Goal: Task Accomplishment & Management: Complete application form

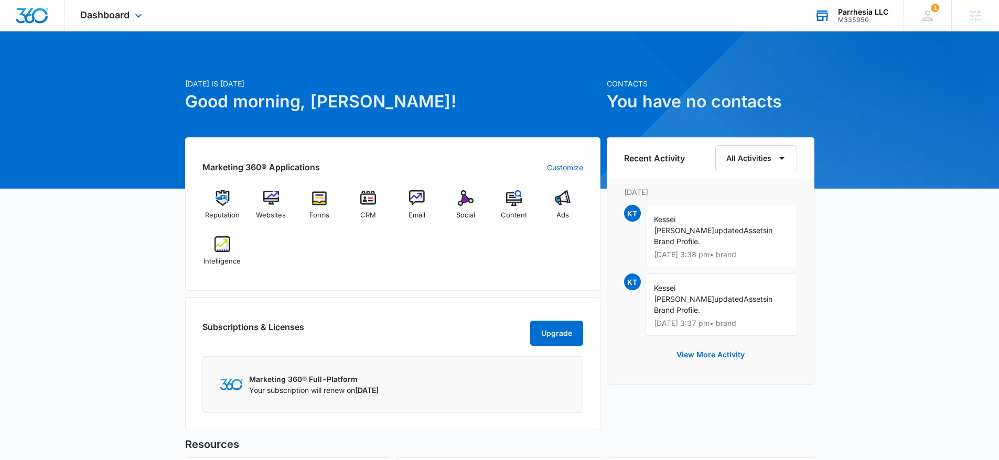
click at [817, 15] on icon at bounding box center [822, 16] width 12 height 8
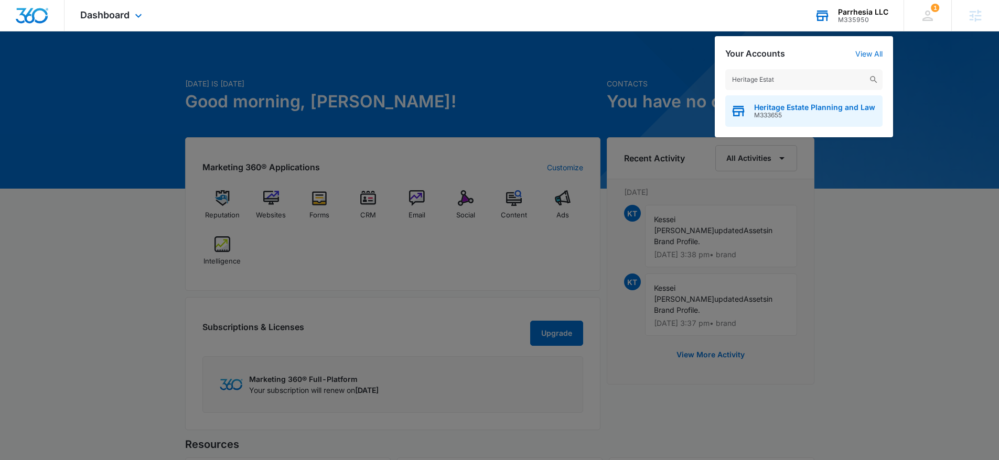
type input "Heritage Estat"
click at [788, 106] on span "Heritage Estate Planning and Law" at bounding box center [814, 107] width 121 height 8
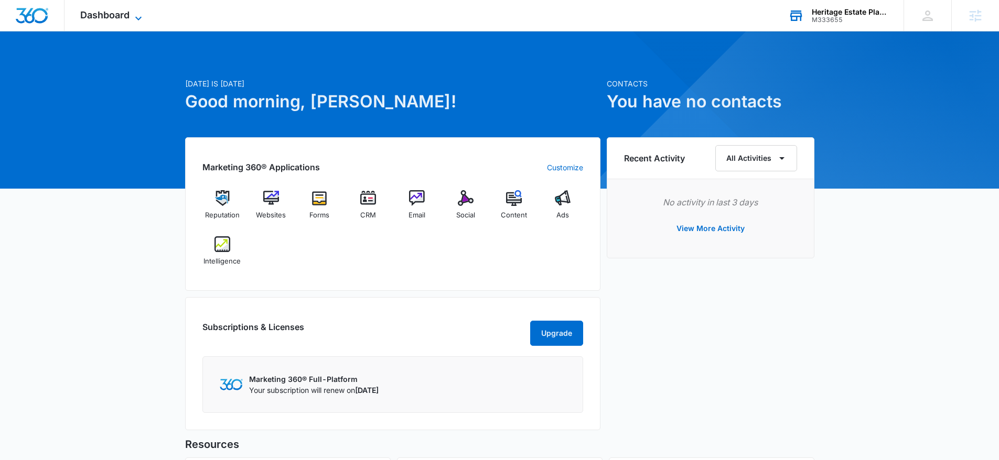
click at [143, 14] on icon at bounding box center [138, 18] width 13 height 13
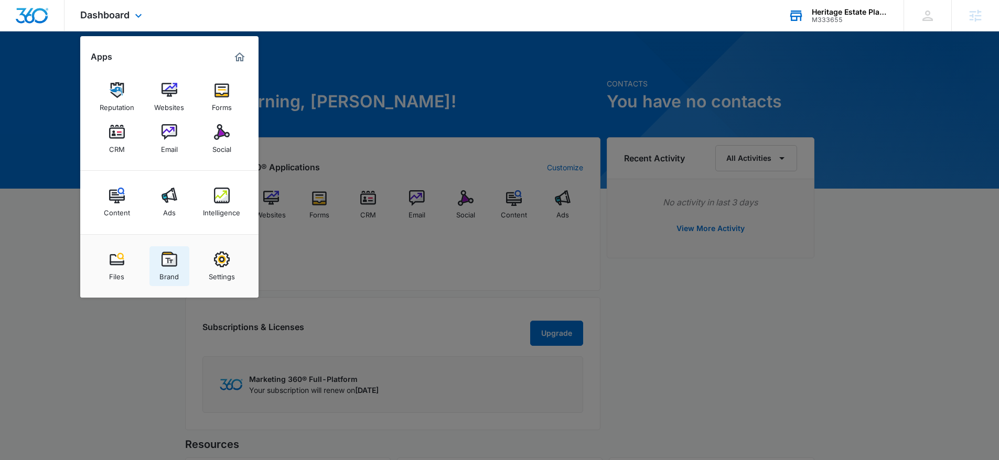
click at [165, 272] on div "Brand" at bounding box center [168, 274] width 19 height 14
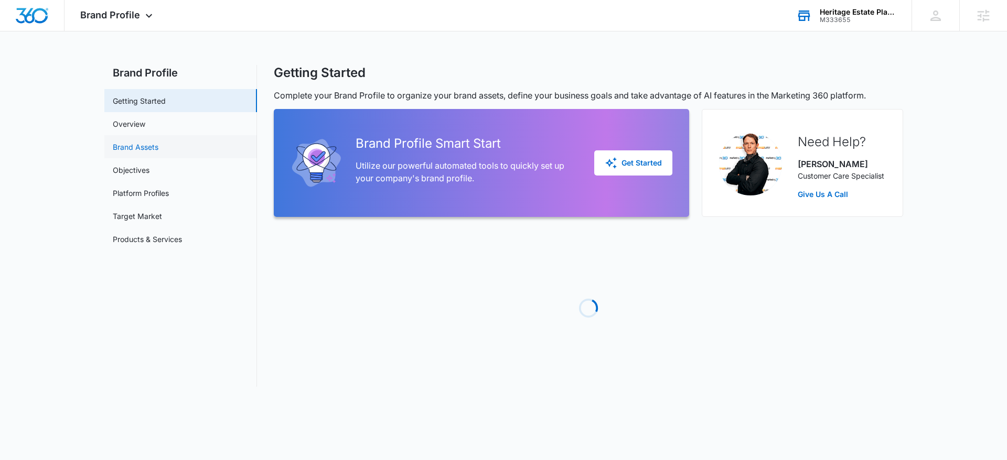
click at [135, 142] on link "Brand Assets" at bounding box center [136, 147] width 46 height 11
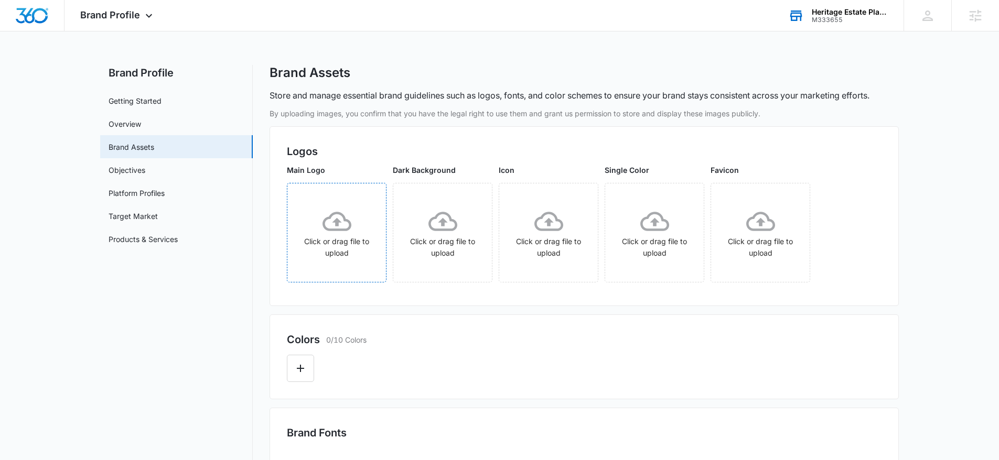
click at [329, 255] on div "Click or drag file to upload" at bounding box center [336, 233] width 99 height 52
click at [358, 192] on div "Click or drag file to upload" at bounding box center [336, 233] width 99 height 82
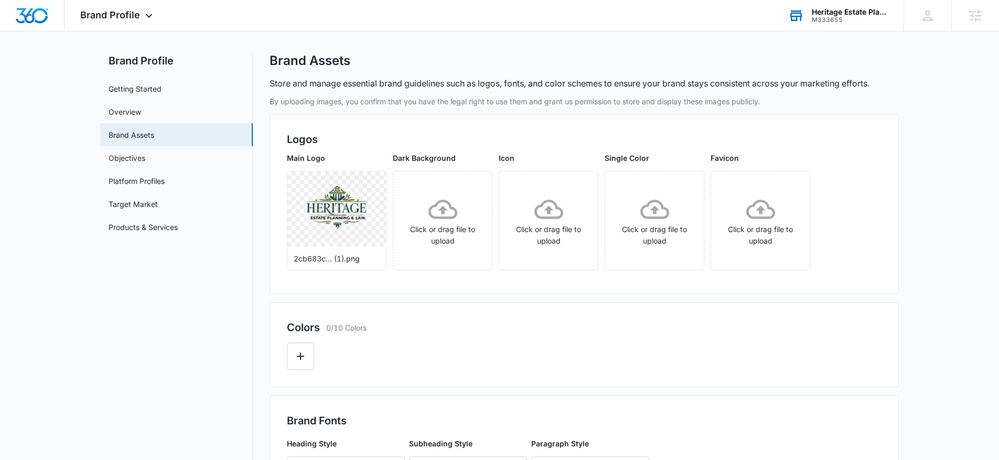
scroll to position [14, 0]
click at [300, 356] on icon "Edit Color" at bounding box center [300, 354] width 7 height 7
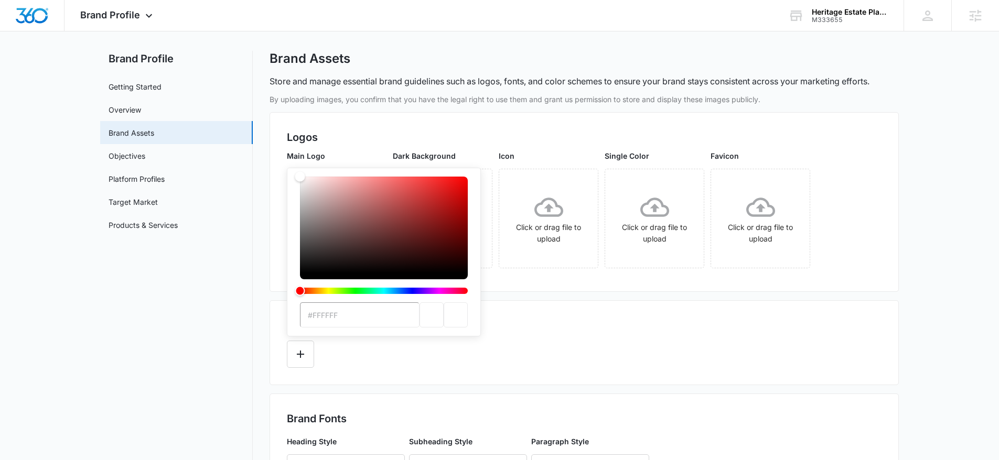
paste input "134E36"
type input "#134E36"
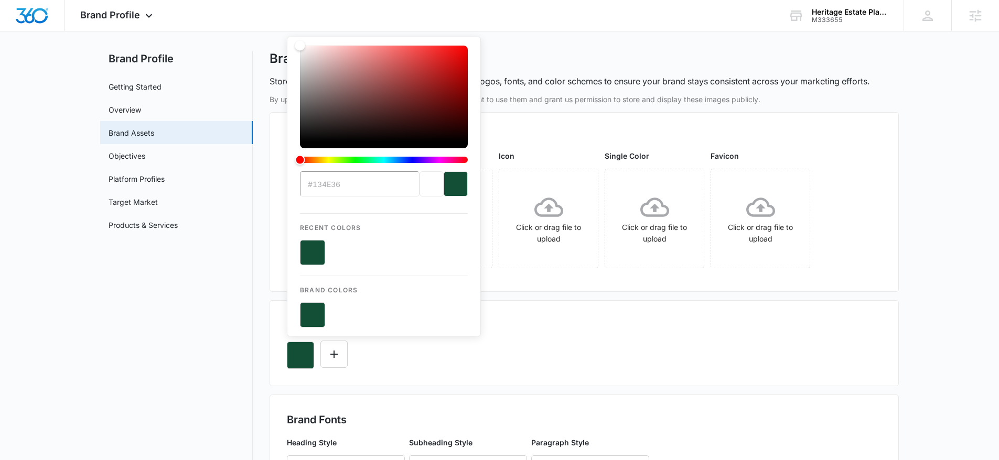
click at [573, 337] on div "#134E36 Recent Colors Brand Colors" at bounding box center [584, 351] width 595 height 36
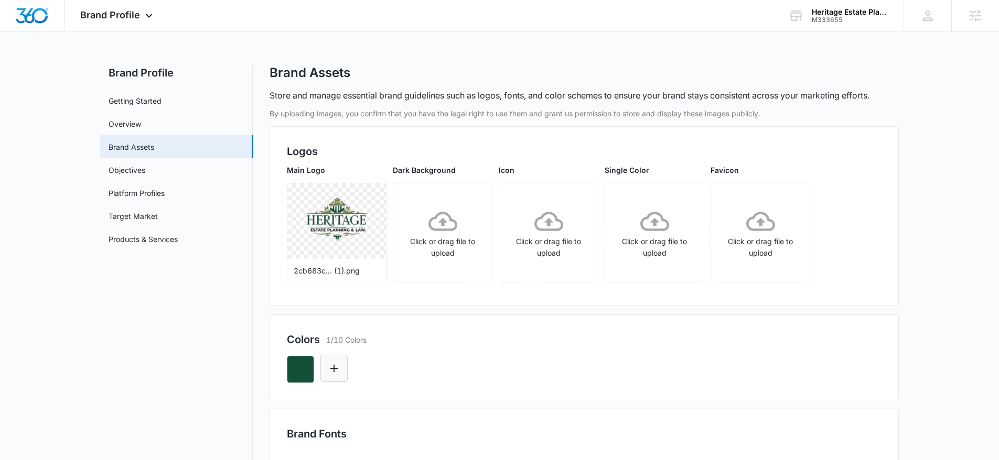
click at [328, 369] on icon "Edit Color" at bounding box center [334, 368] width 13 height 13
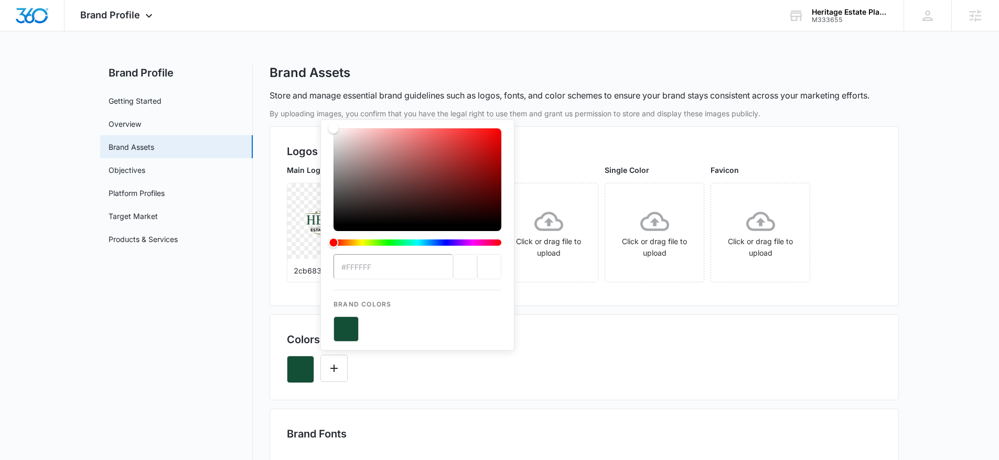
click at [439, 385] on div "Colors 1/10 Colors #FFFFFF Brand Colors" at bounding box center [584, 358] width 629 height 86
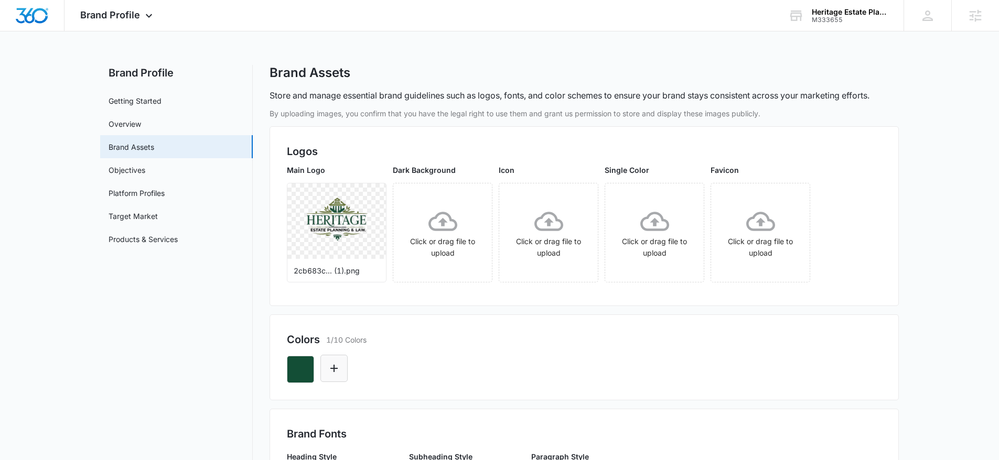
click at [337, 362] on icon "Edit Color" at bounding box center [334, 368] width 13 height 13
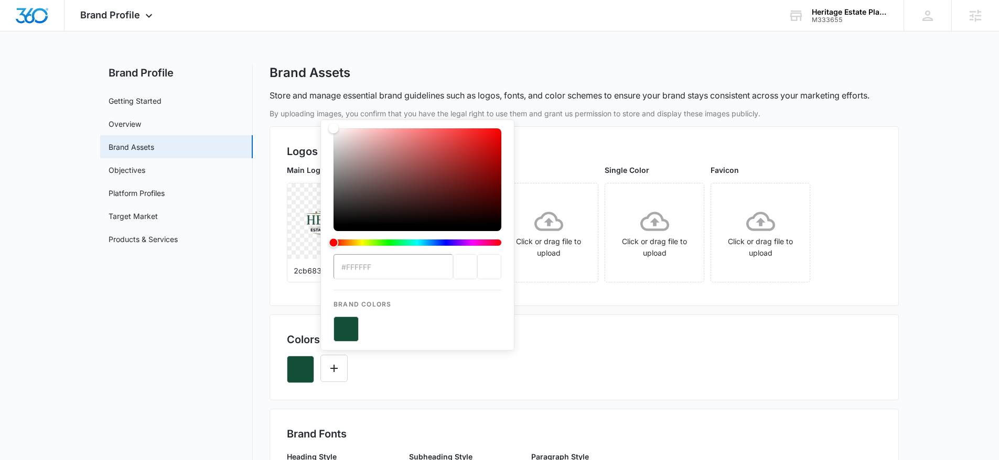
type input "#EDE8D0"
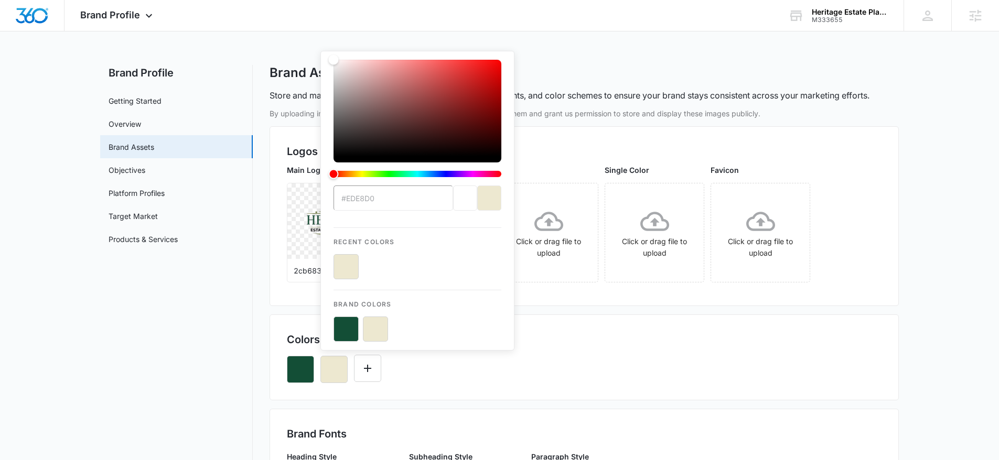
click at [641, 358] on div "#EDE8D0 Recent Colors Brand Colors" at bounding box center [584, 366] width 595 height 36
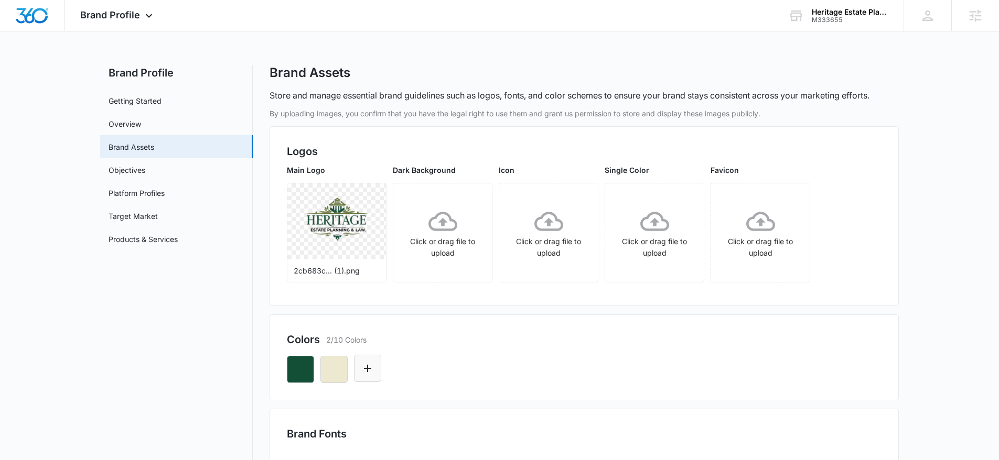
click at [364, 372] on icon "Edit Color" at bounding box center [367, 368] width 13 height 13
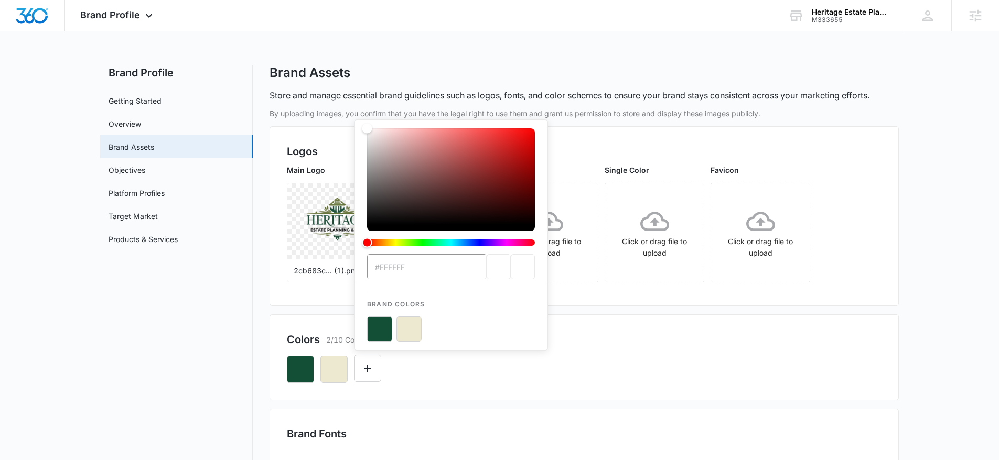
type input "#134E36"
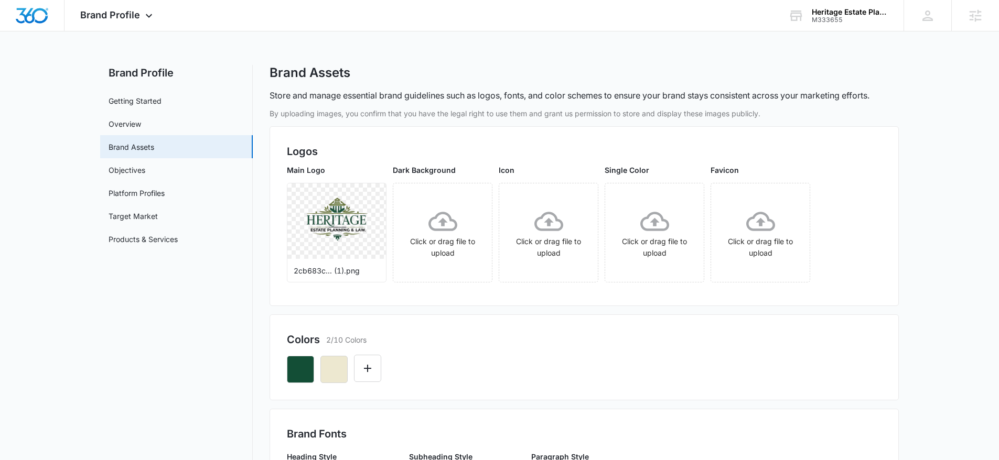
click at [655, 363] on div at bounding box center [584, 366] width 595 height 36
click at [376, 373] on button "Edit Color" at bounding box center [367, 368] width 27 height 27
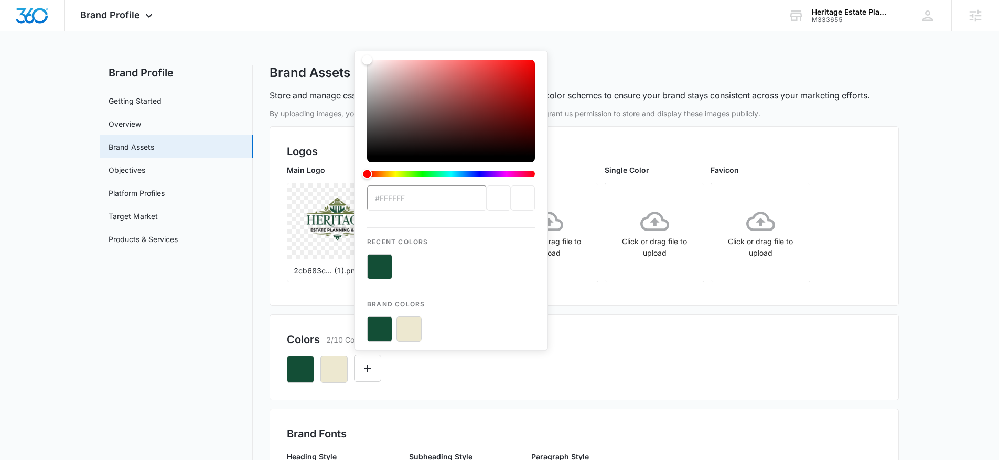
type input "#134E36"
click at [595, 363] on div "#134E36 Recent Colors Brand Colors" at bounding box center [584, 366] width 595 height 36
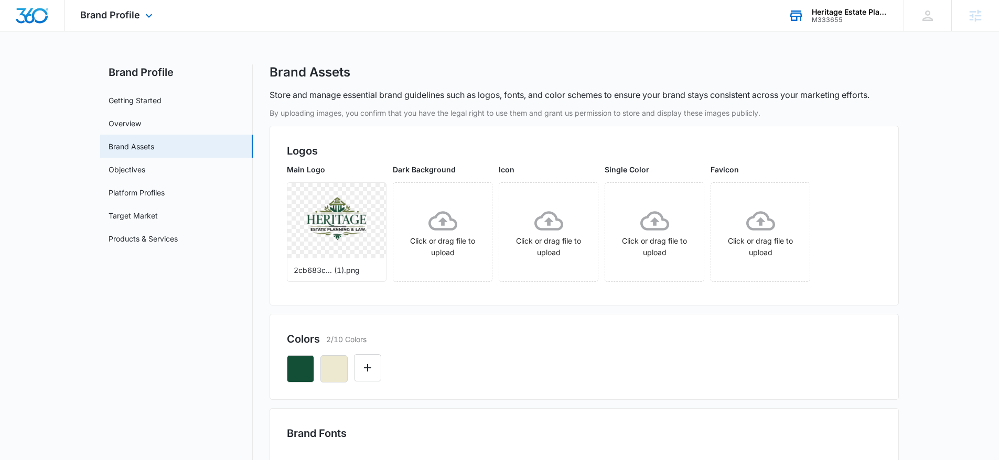
scroll to position [2, 0]
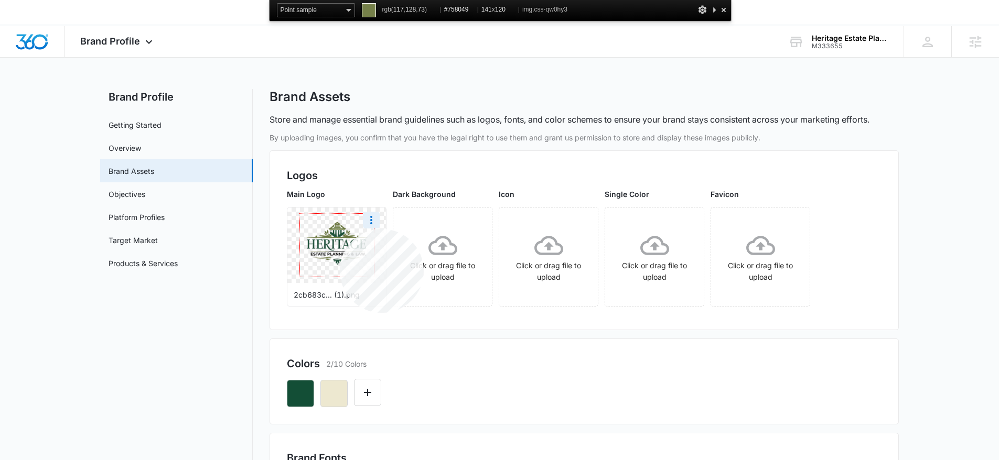
click at [340, 229] on img at bounding box center [337, 245] width 74 height 63
click at [372, 395] on icon "Edit Color" at bounding box center [367, 392] width 13 height 13
click at [357, 392] on button "Edit Color" at bounding box center [367, 392] width 27 height 27
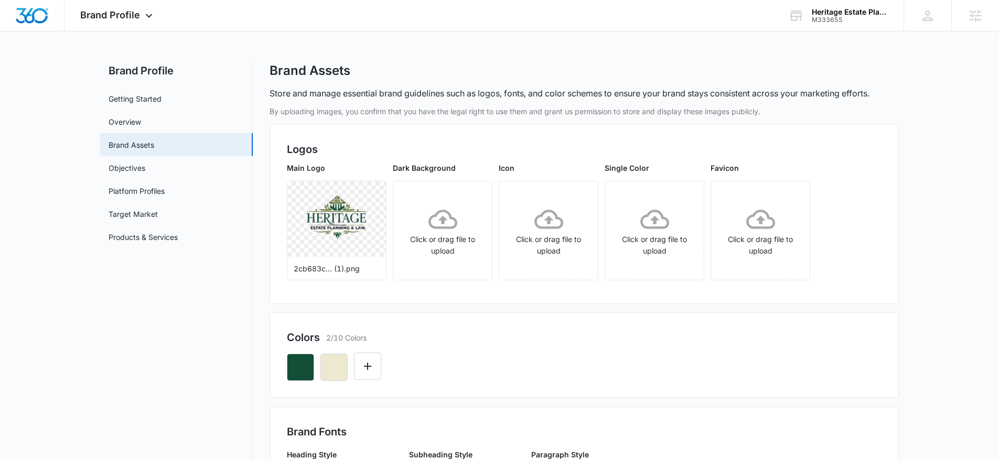
click at [363, 393] on div "Colors 2/10 Colors" at bounding box center [584, 356] width 629 height 86
click at [364, 364] on icon "Edit Color" at bounding box center [367, 366] width 13 height 13
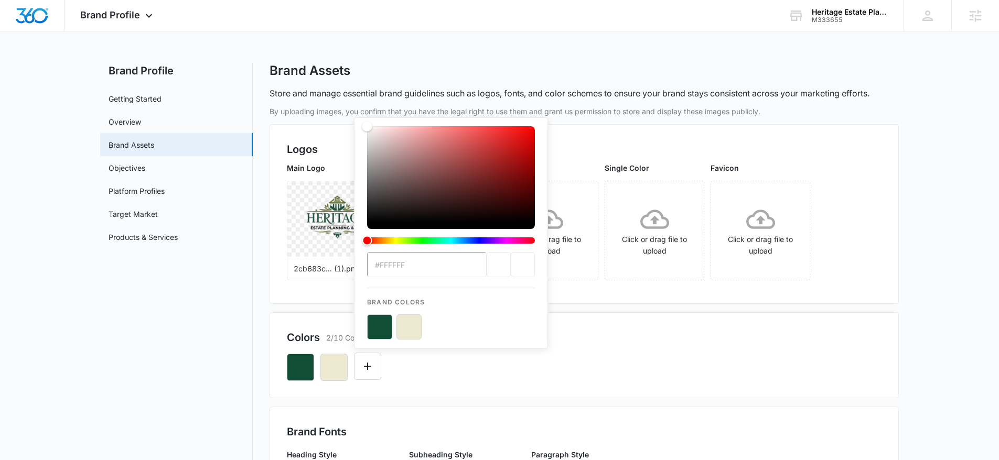
type input "#758049"
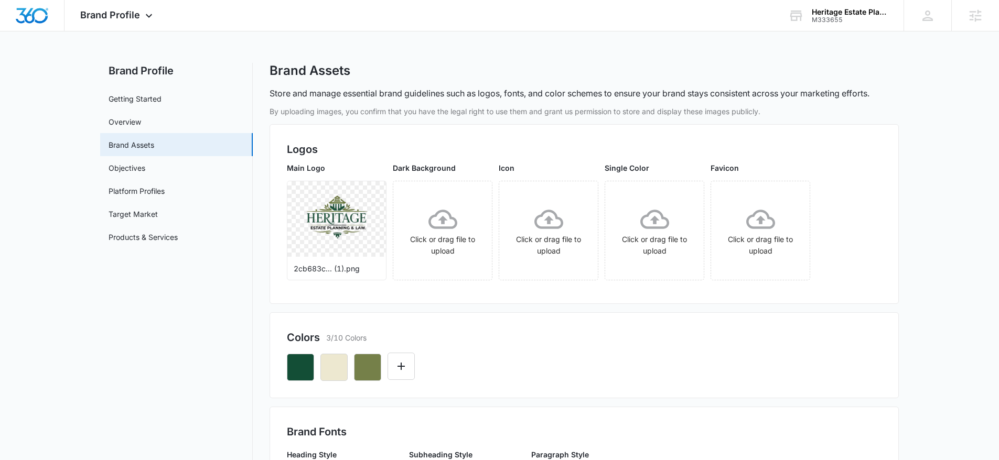
click at [646, 372] on div at bounding box center [584, 364] width 595 height 36
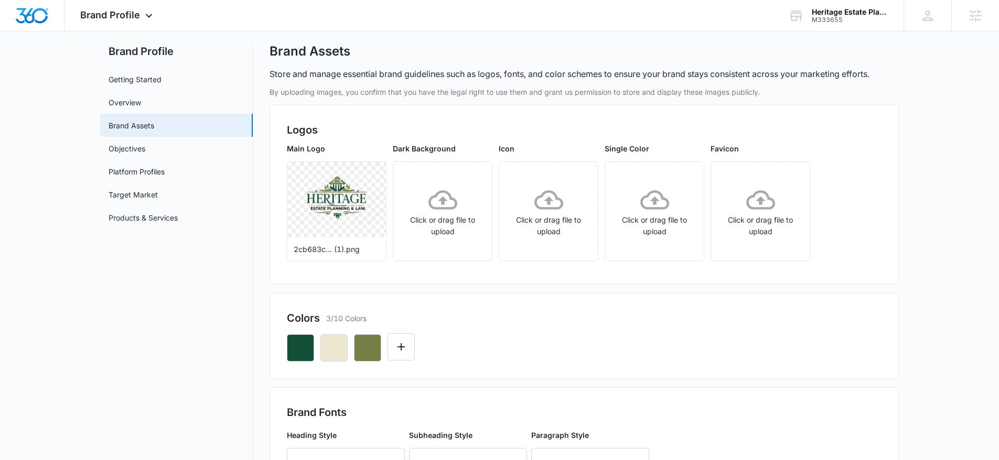
scroll to position [30, 0]
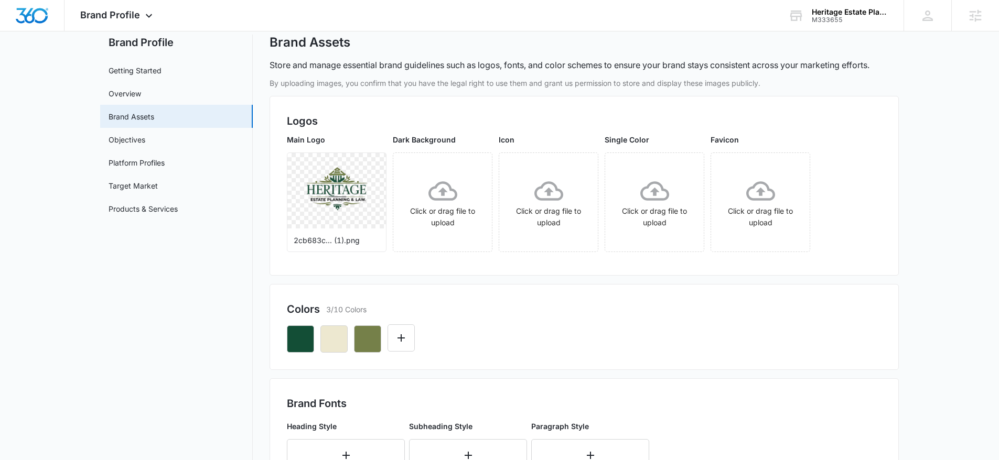
click at [463, 368] on div "Colors 3/10 Colors" at bounding box center [584, 327] width 629 height 86
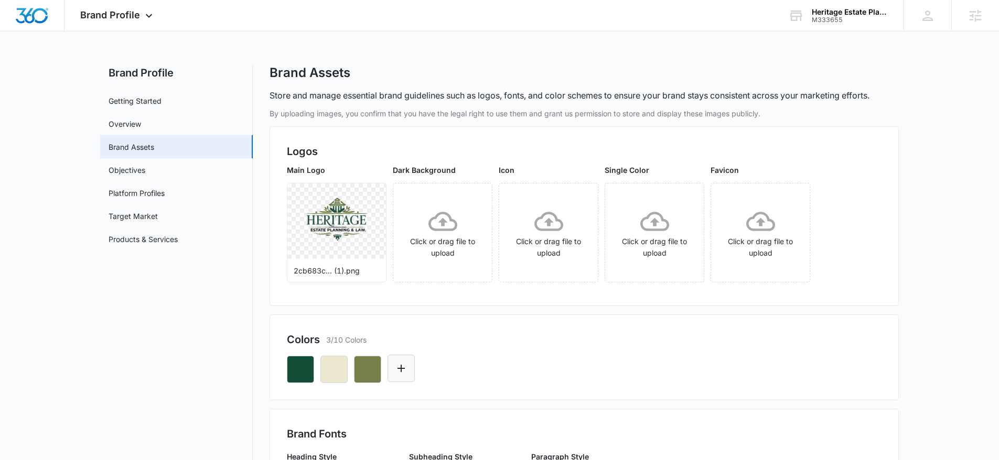
click at [409, 376] on button "Edit Color" at bounding box center [400, 368] width 27 height 27
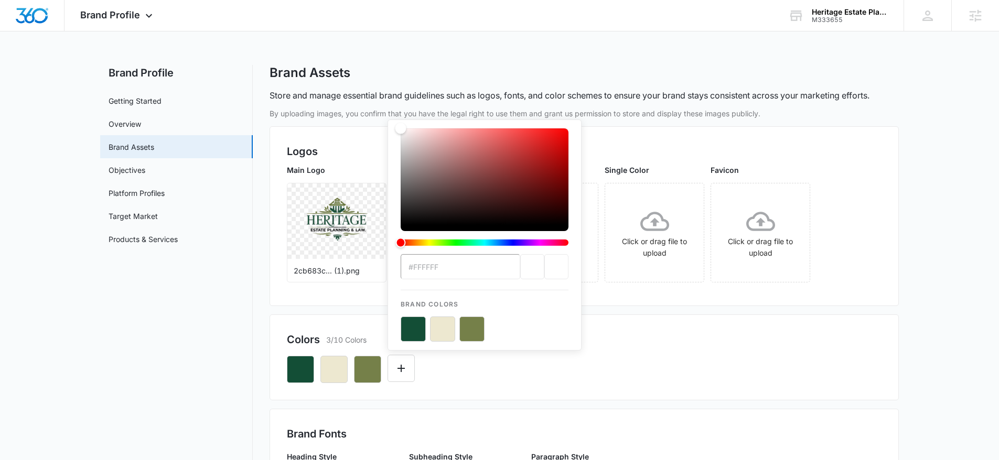
drag, startPoint x: 447, startPoint y: 175, endPoint x: 369, endPoint y: 46, distance: 151.1
click at [353, 46] on div "Brand Profile Apps Reputation Websites Forms CRM Email Social Content Ads Intel…" at bounding box center [499, 412] width 999 height 825
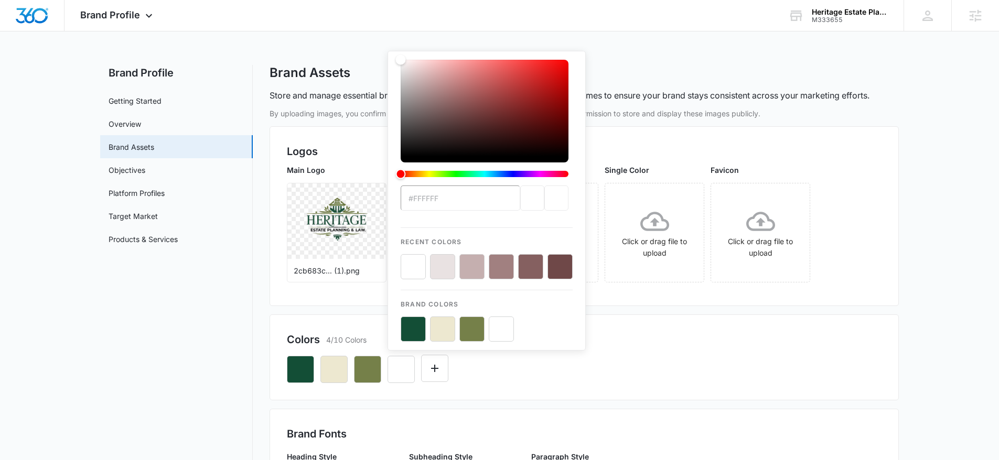
click at [695, 403] on div "By uploading images, you confirm that you have the legal right to use them and …" at bounding box center [584, 456] width 629 height 697
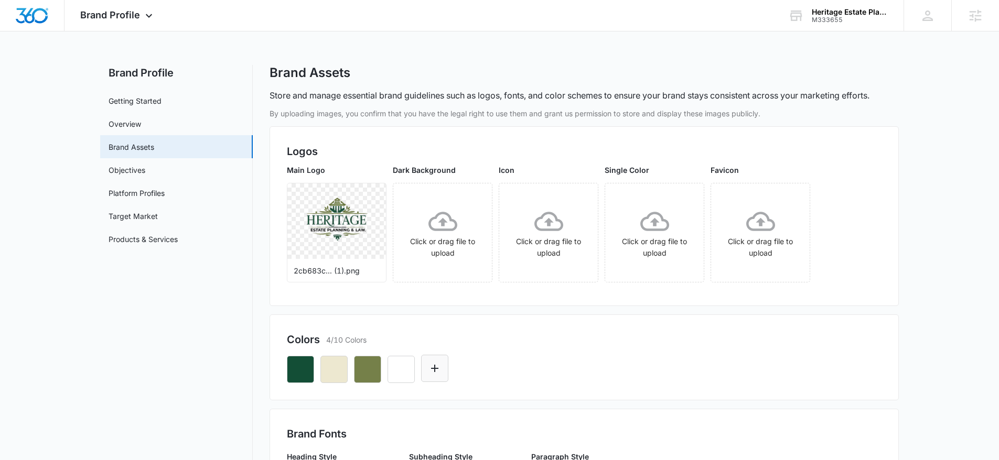
click at [443, 370] on button "Edit Color" at bounding box center [434, 368] width 27 height 27
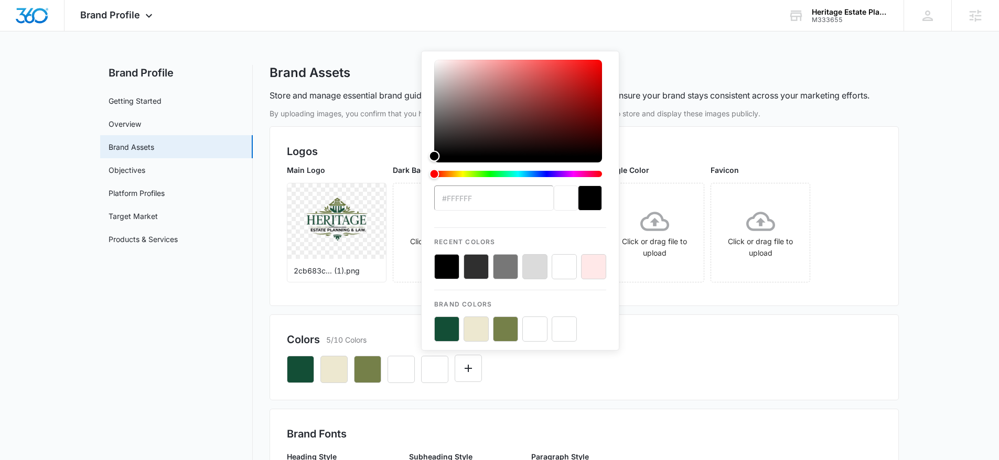
drag, startPoint x: 526, startPoint y: 190, endPoint x: 361, endPoint y: 272, distance: 184.1
click at [361, 272] on div "By uploading images, you confirm that you have the legal right to use them and …" at bounding box center [584, 456] width 629 height 697
drag, startPoint x: 694, startPoint y: 372, endPoint x: 586, endPoint y: 387, distance: 109.1
click at [693, 373] on div "#FFFFFF Recent Colors Brand Colors" at bounding box center [584, 366] width 595 height 36
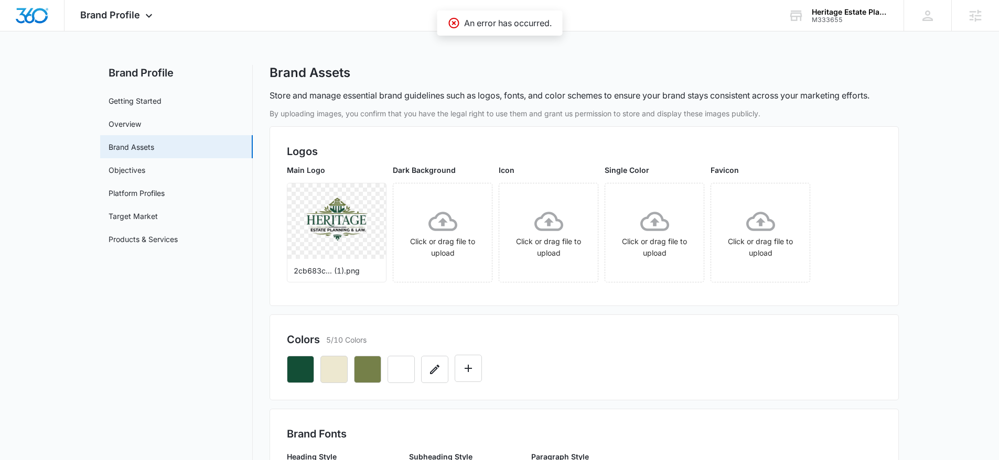
click at [431, 380] on button "button" at bounding box center [434, 369] width 27 height 27
drag, startPoint x: 503, startPoint y: 178, endPoint x: 394, endPoint y: 311, distance: 171.7
click at [445, 382] on button "Edit Color" at bounding box center [434, 368] width 27 height 27
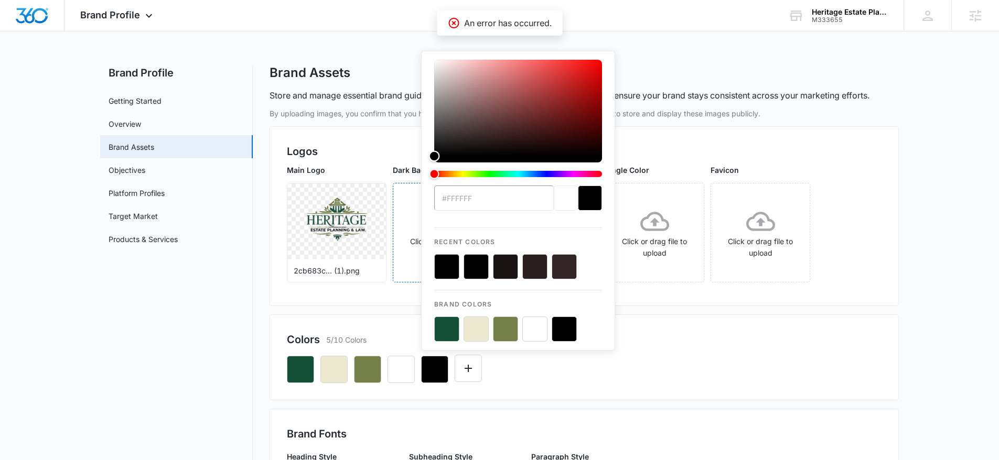
drag, startPoint x: 476, startPoint y: 141, endPoint x: 405, endPoint y: 216, distance: 102.8
click at [405, 216] on div "By uploading images, you confirm that you have the legal right to use them and …" at bounding box center [584, 456] width 629 height 697
click at [610, 412] on div "Brand Fonts Heading Style Subheading Style Paragraph Style" at bounding box center [584, 466] width 629 height 114
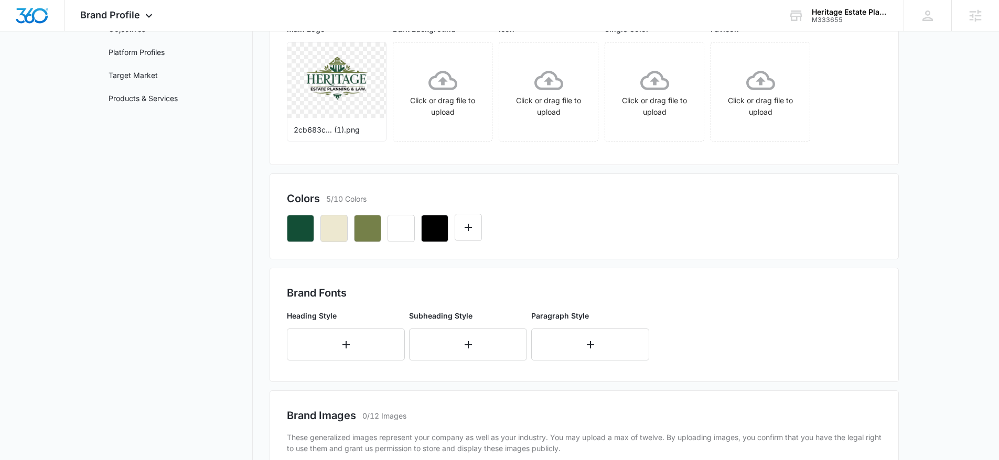
scroll to position [143, 0]
click at [353, 356] on button "button" at bounding box center [346, 343] width 118 height 32
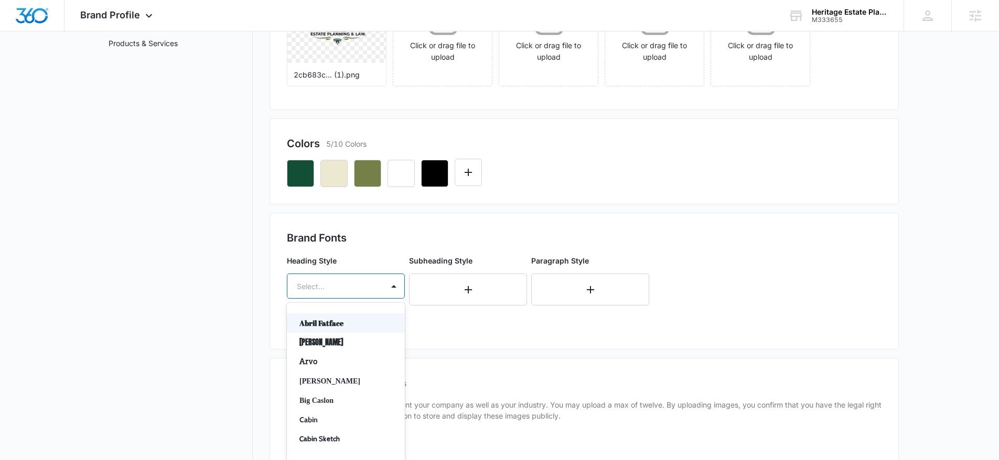
click at [347, 282] on div at bounding box center [333, 286] width 73 height 13
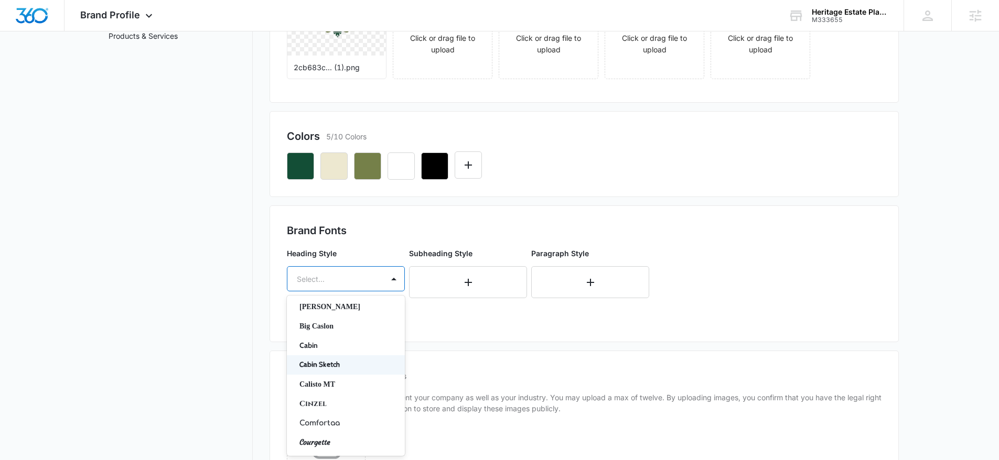
scroll to position [0, 0]
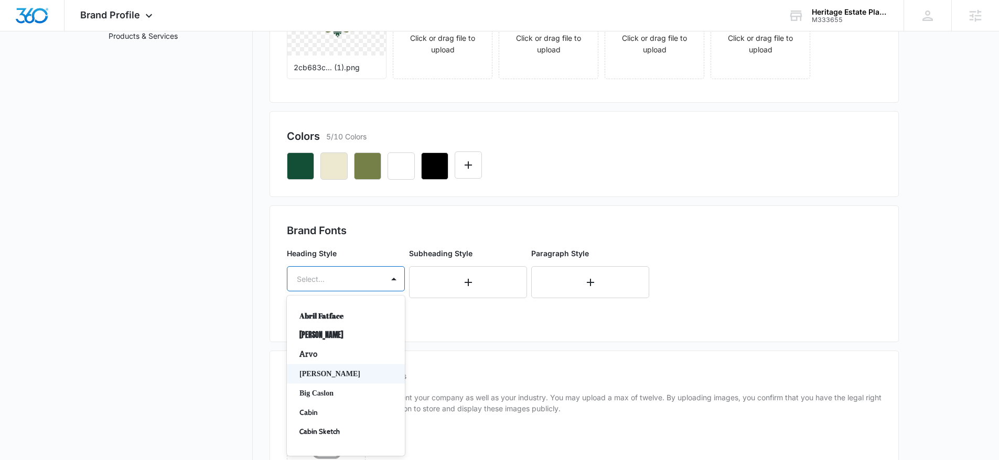
click at [350, 371] on p "[PERSON_NAME]" at bounding box center [344, 374] width 91 height 11
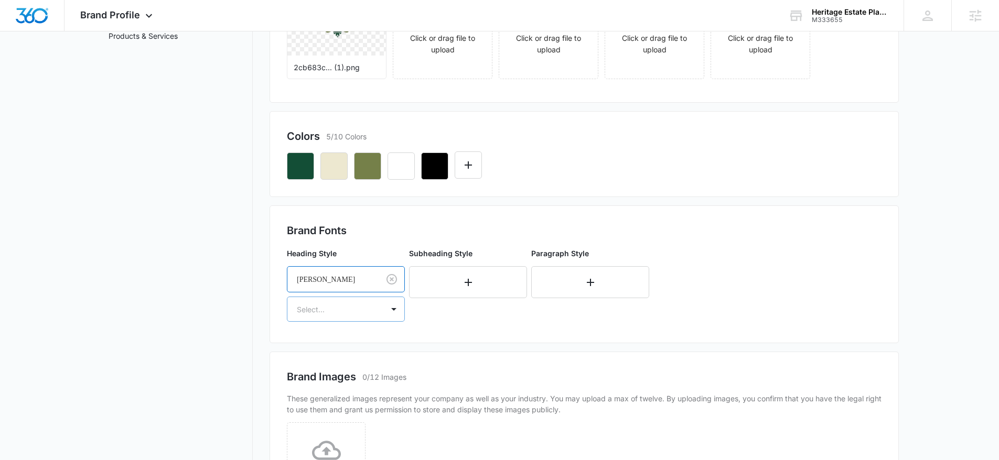
click at [348, 321] on div "Select..." at bounding box center [335, 310] width 96 height 24
click at [334, 371] on p "Bold" at bounding box center [344, 365] width 91 height 11
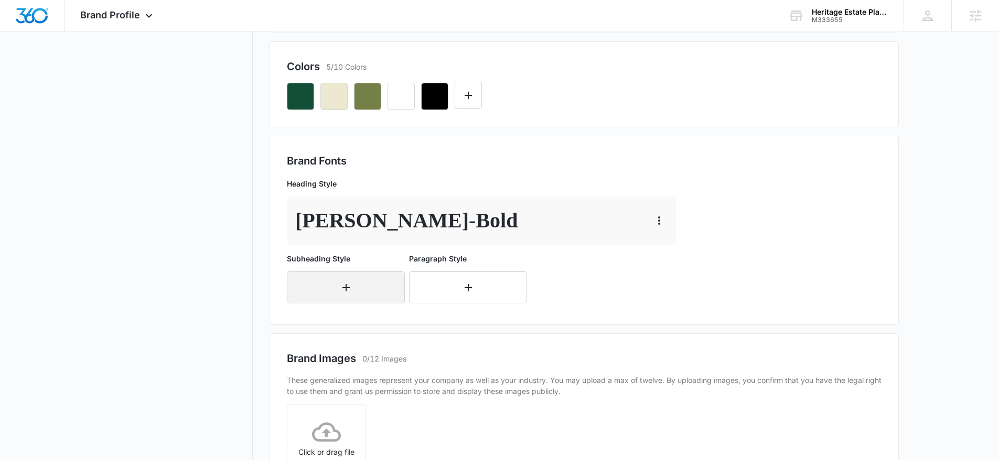
scroll to position [274, 0]
click at [356, 282] on button "button" at bounding box center [346, 287] width 118 height 32
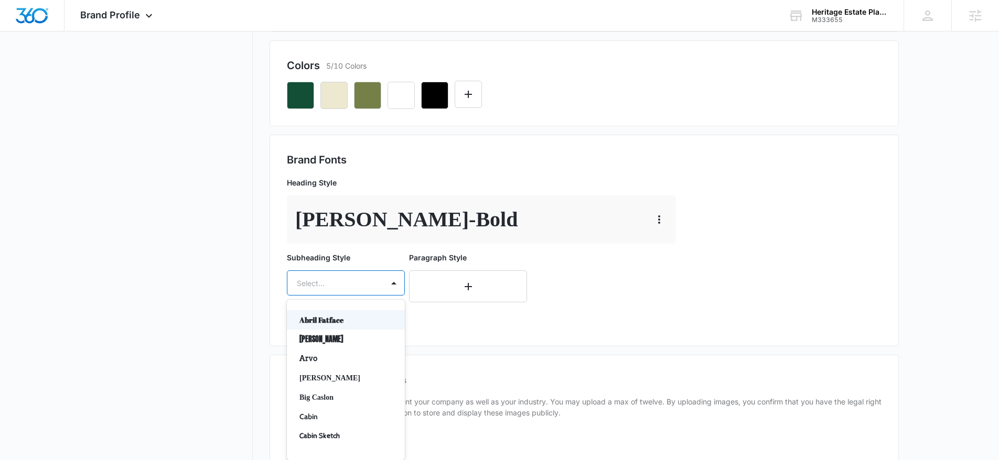
click at [343, 288] on div at bounding box center [333, 283] width 73 height 13
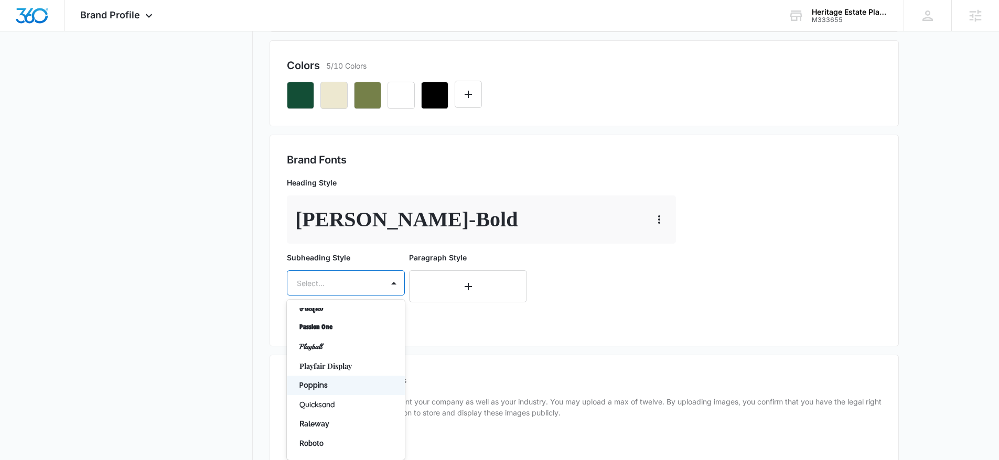
scroll to position [635, 0]
click at [374, 232] on p "[PERSON_NAME] - Bold" at bounding box center [406, 219] width 222 height 31
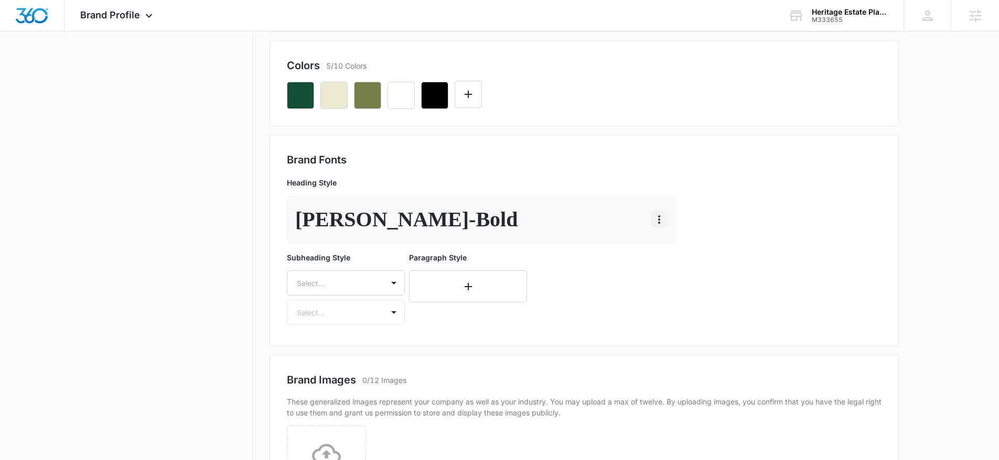
click at [656, 219] on icon "button" at bounding box center [659, 219] width 13 height 13
click at [682, 246] on div "Edit" at bounding box center [675, 248] width 22 height 7
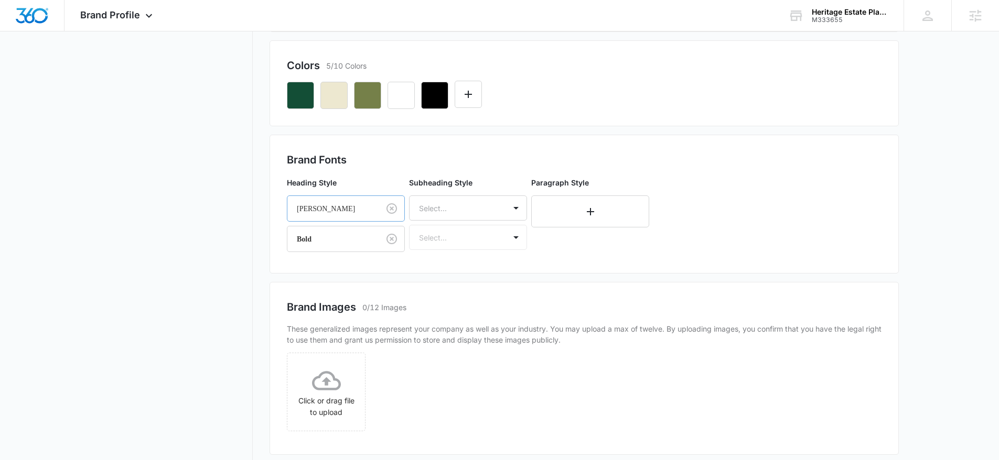
click at [341, 207] on div at bounding box center [331, 208] width 69 height 13
type input "play"
click at [352, 270] on p "Playfair Display" at bounding box center [344, 265] width 91 height 11
click at [342, 242] on div at bounding box center [333, 238] width 73 height 13
click at [331, 292] on p "Bold" at bounding box center [344, 294] width 91 height 11
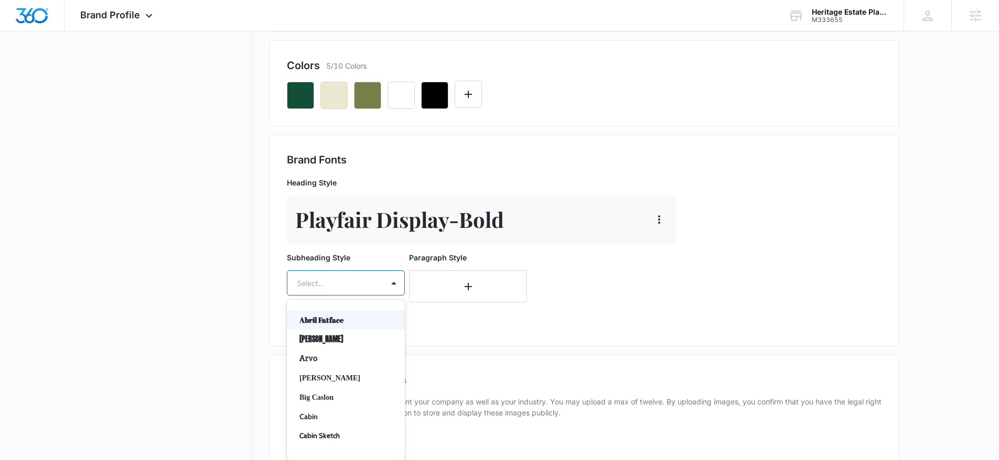
click at [330, 278] on div at bounding box center [333, 283] width 73 height 13
click at [342, 384] on p "Ubuntu" at bounding box center [344, 381] width 91 height 11
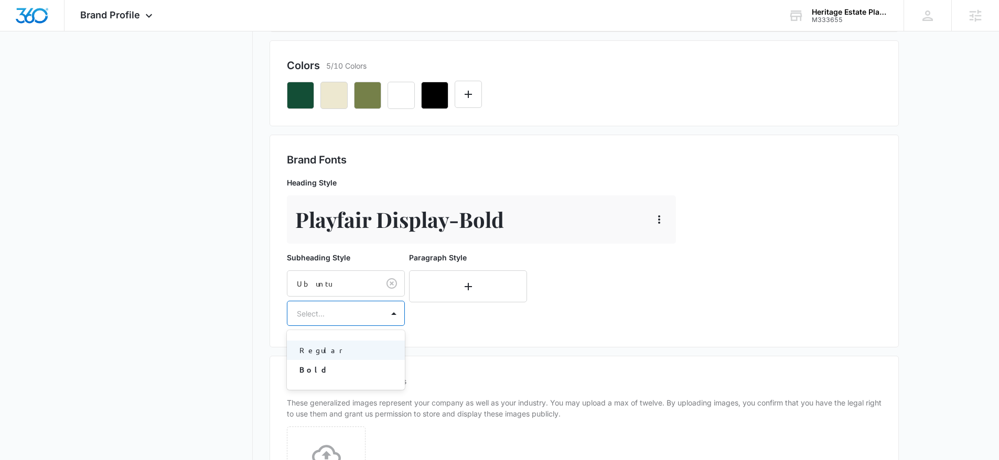
click at [343, 315] on div at bounding box center [333, 313] width 73 height 13
click at [324, 369] on p "Bold" at bounding box center [344, 369] width 91 height 11
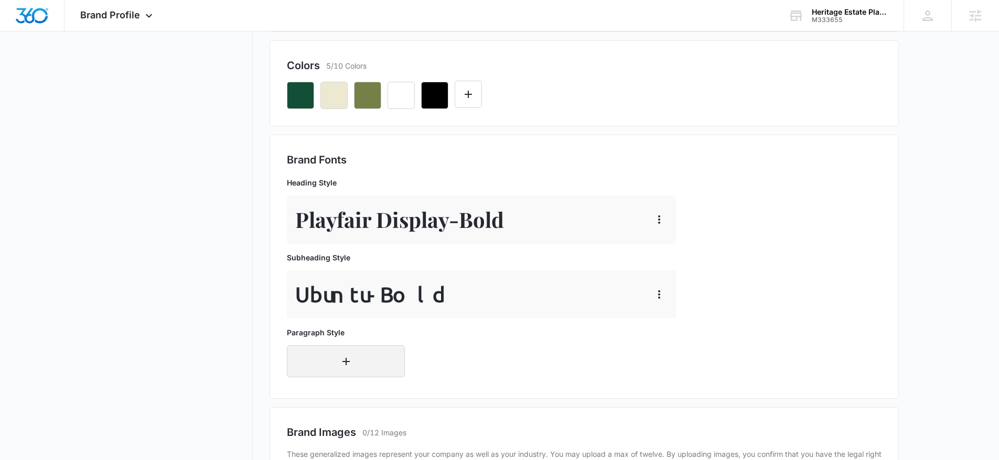
click at [353, 359] on button "button" at bounding box center [346, 362] width 118 height 32
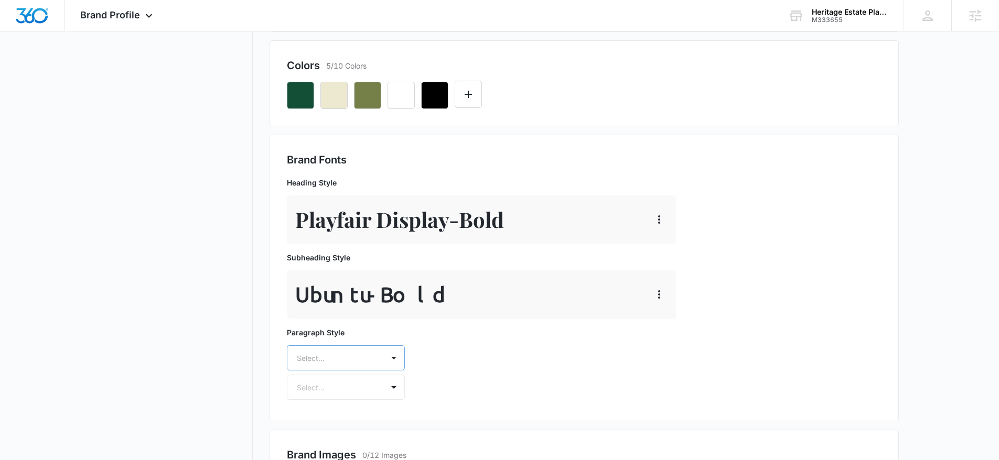
click at [326, 357] on div "Select..." at bounding box center [346, 358] width 118 height 25
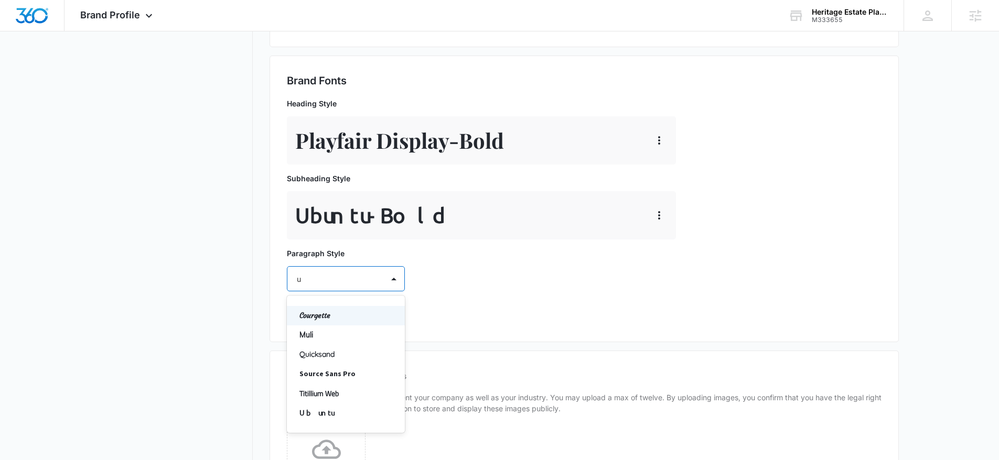
type input "ub"
click at [336, 318] on p "Ubuntu" at bounding box center [344, 315] width 91 height 11
click at [334, 318] on div "Select..." at bounding box center [335, 310] width 96 height 24
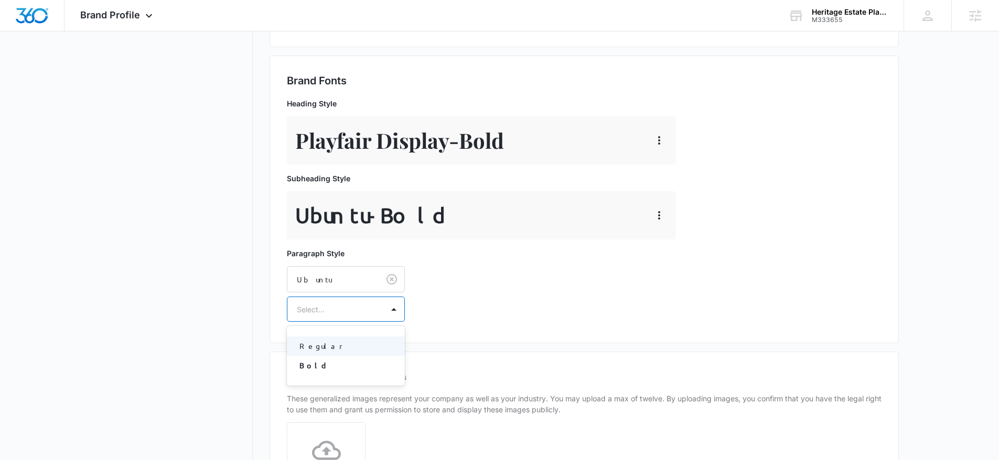
click at [324, 347] on p "Regular" at bounding box center [344, 346] width 91 height 11
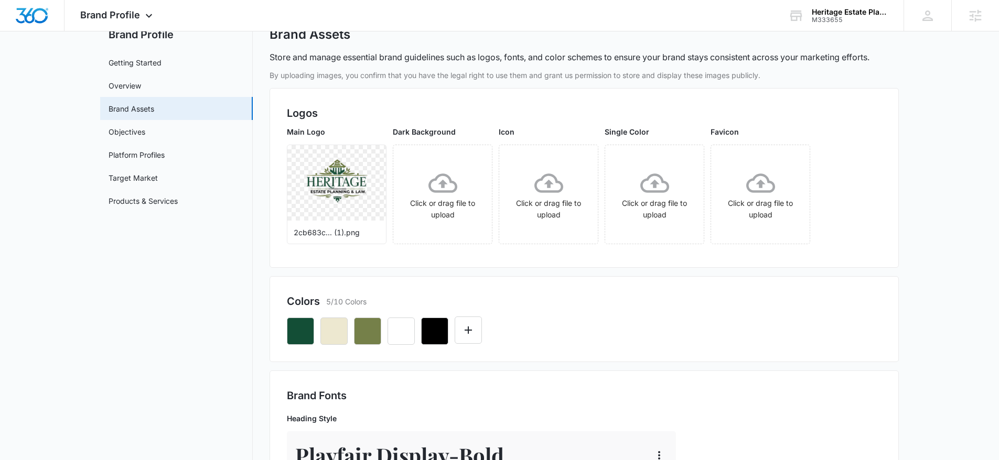
scroll to position [0, 0]
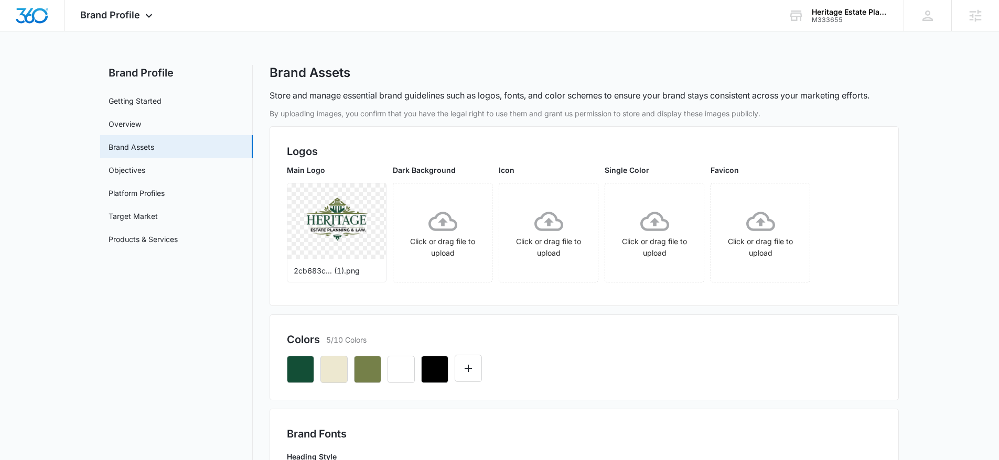
click at [139, 29] on div "Brand Profile Apps Reputation Websites Forms CRM Email Social Content Ads Intel…" at bounding box center [117, 15] width 106 height 31
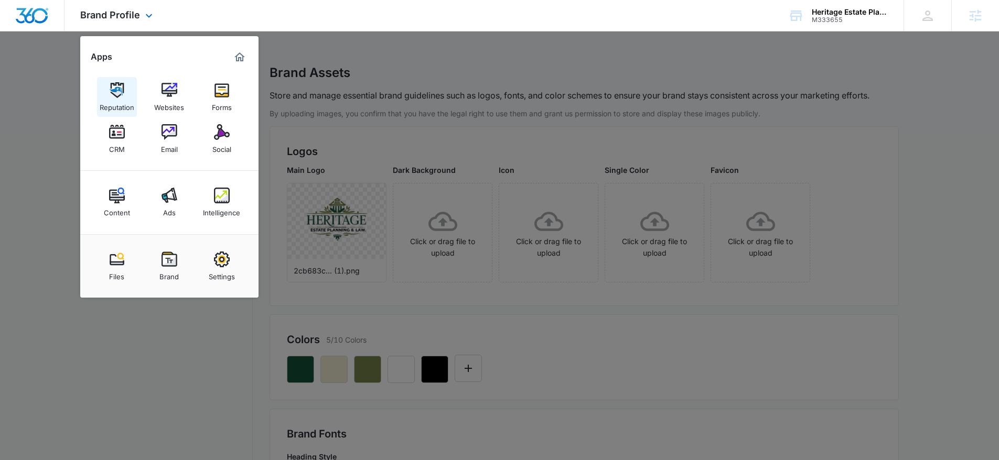
click at [125, 99] on div "Reputation" at bounding box center [117, 105] width 35 height 14
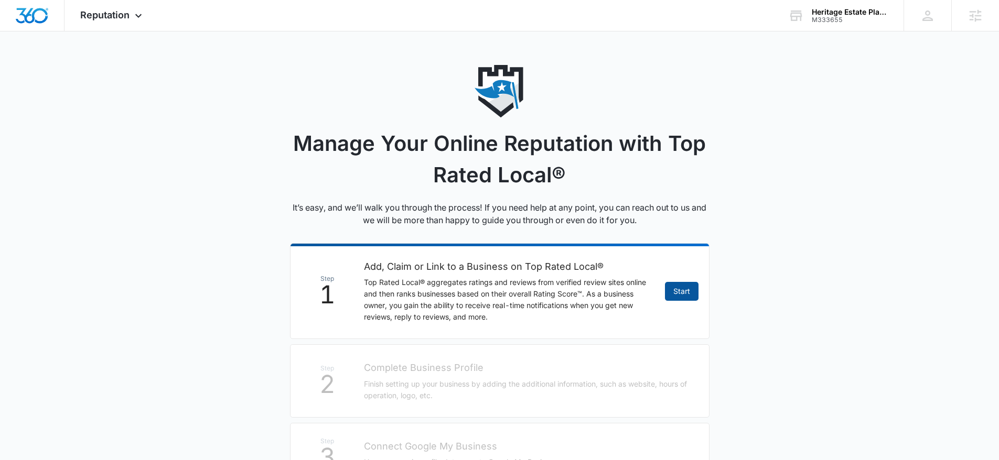
click at [677, 293] on link "Start" at bounding box center [682, 291] width 34 height 19
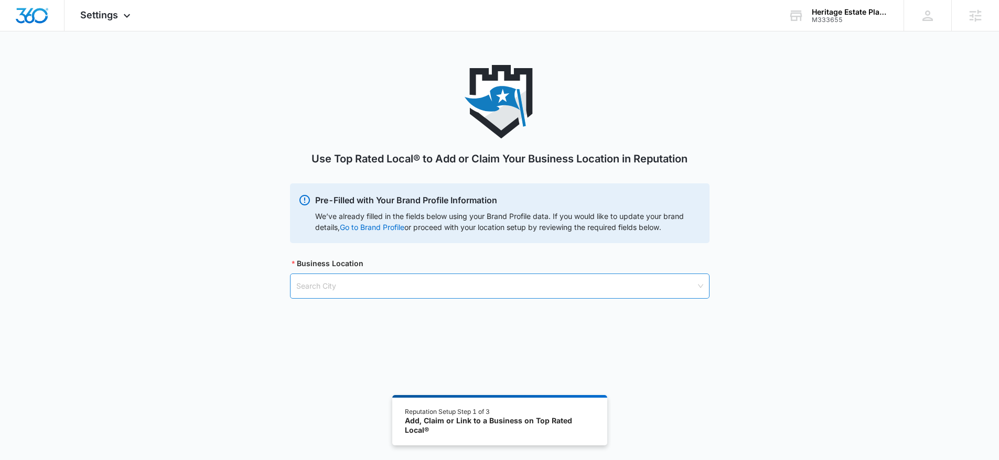
click at [413, 283] on input "search" at bounding box center [496, 286] width 400 height 24
type input "Tulsa"
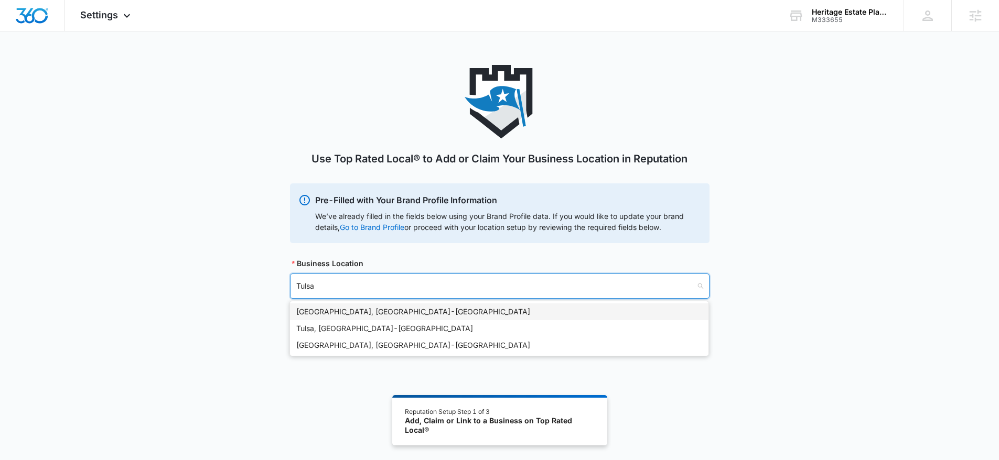
click at [369, 310] on div "[GEOGRAPHIC_DATA], [GEOGRAPHIC_DATA] - [GEOGRAPHIC_DATA]" at bounding box center [499, 312] width 406 height 12
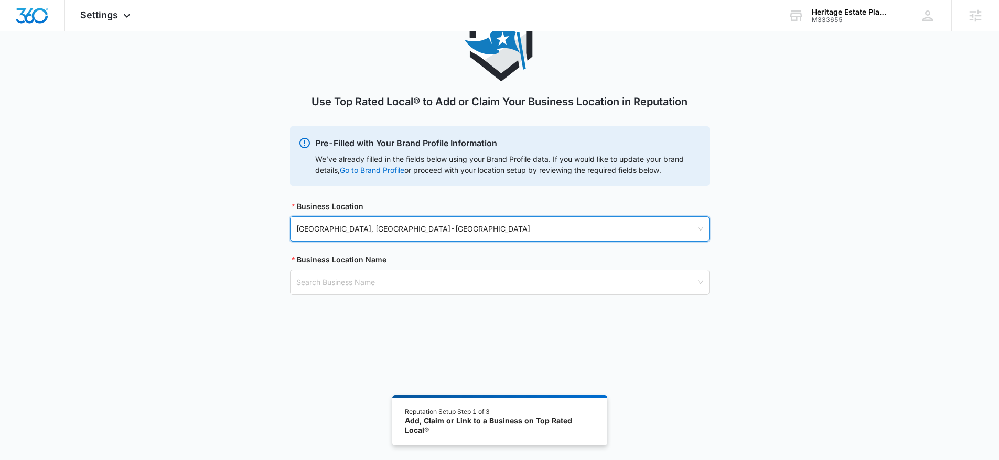
scroll to position [58, 0]
click at [517, 246] on div "Business Location 1840021672 [GEOGRAPHIC_DATA], [GEOGRAPHIC_DATA] - [GEOGRAPHIC…" at bounding box center [499, 247] width 419 height 94
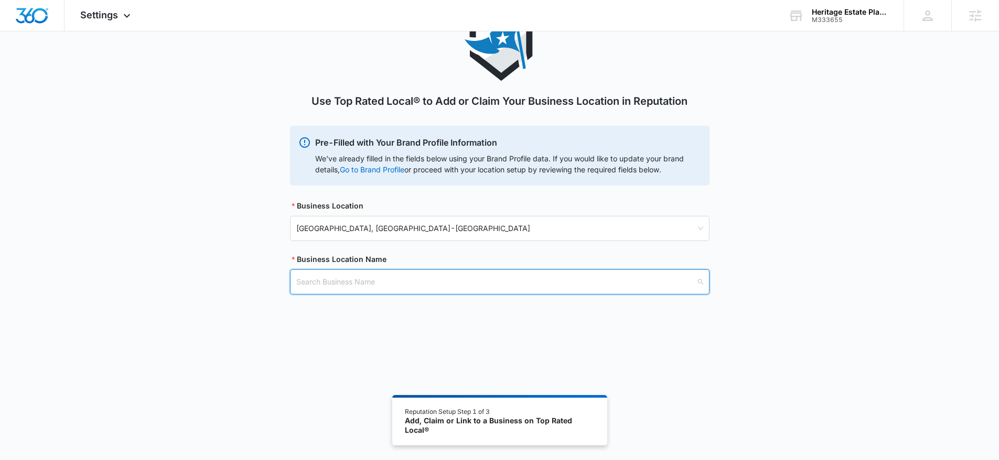
click at [512, 282] on input "search" at bounding box center [496, 282] width 400 height 24
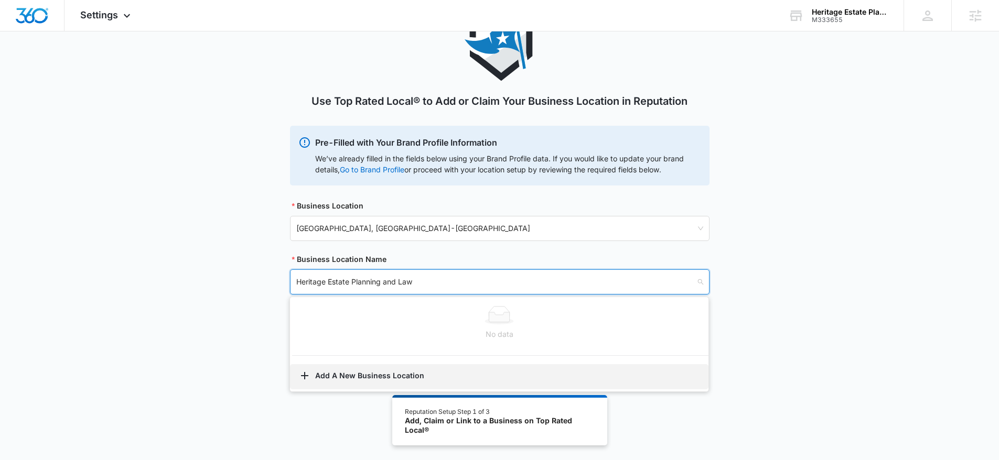
type input "Heritage Estate Planning and Law"
click at [353, 372] on button "Add A New Business Location" at bounding box center [499, 376] width 418 height 25
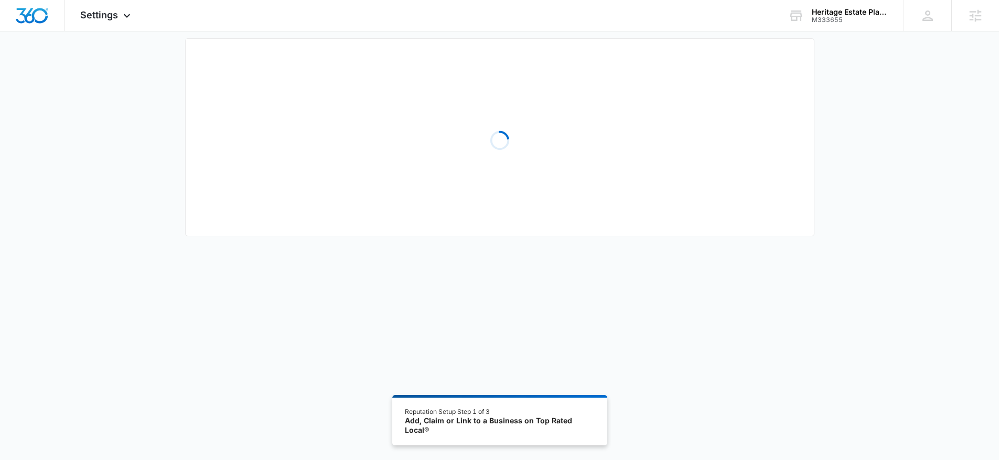
select select "[US_STATE]"
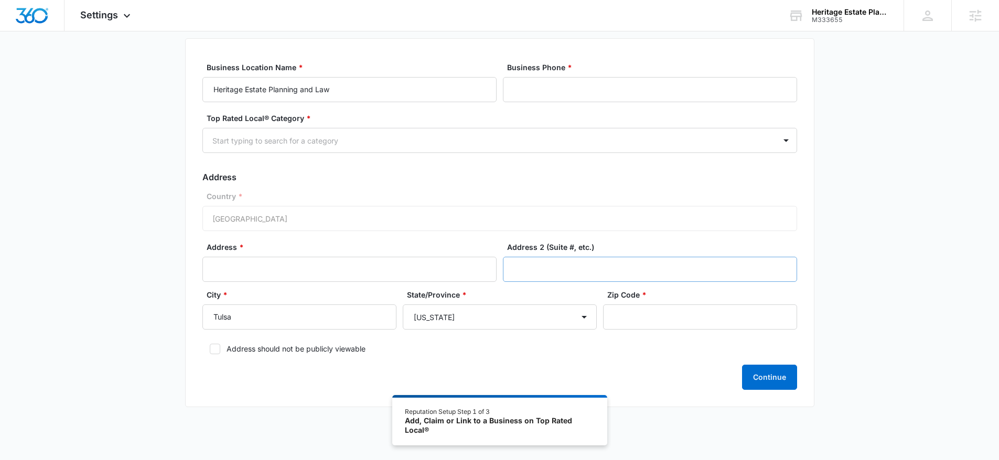
scroll to position [58, 0]
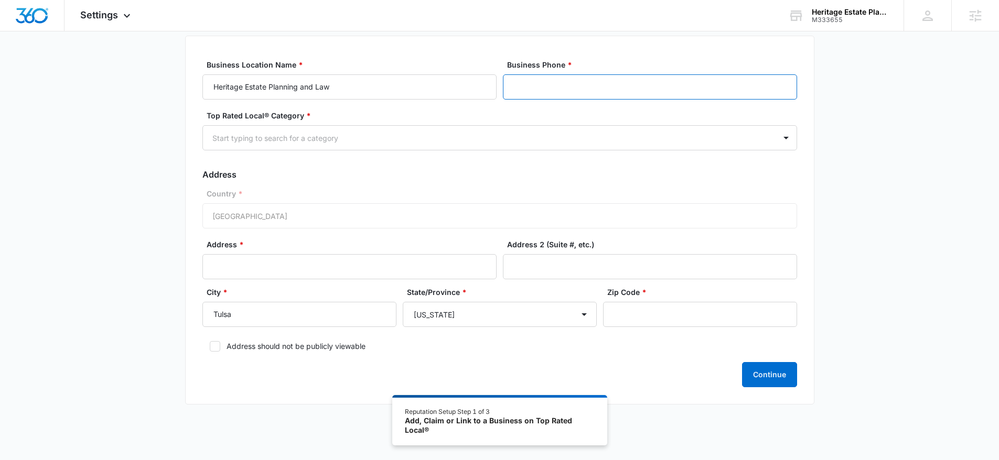
click at [543, 78] on input "Business Phone *" at bounding box center [650, 86] width 294 height 25
paste input "[PHONE_NUMBER]"
type input "[PHONE_NUMBER]"
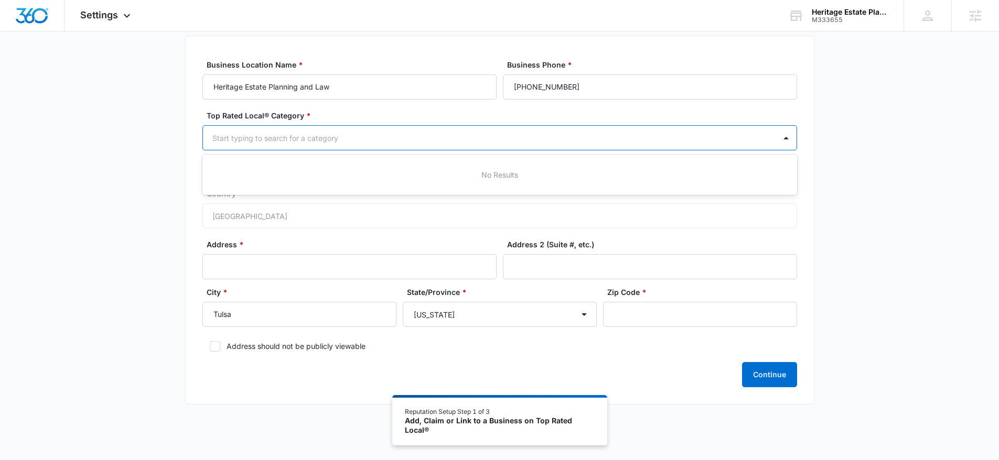
click at [384, 135] on div at bounding box center [487, 138] width 550 height 13
type input "law"
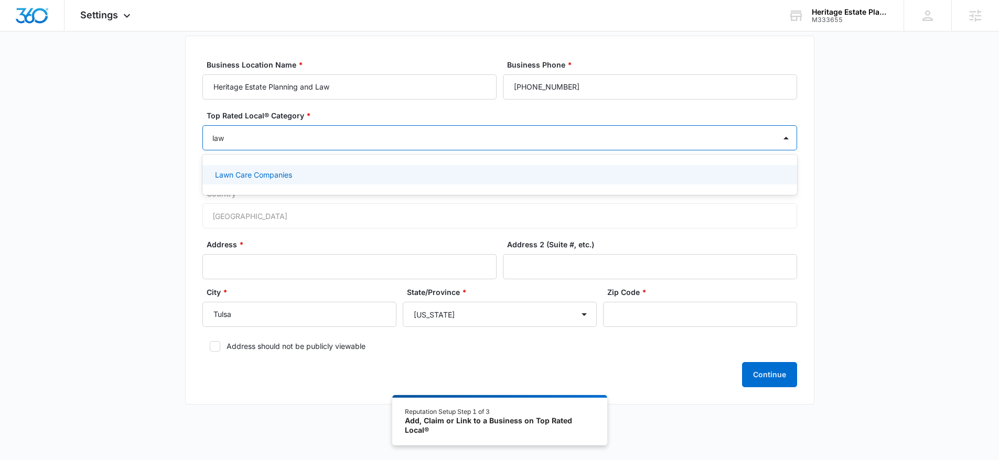
click at [314, 176] on div "Lawn Care Companies" at bounding box center [498, 174] width 567 height 11
click at [296, 144] on div "Lawn Care Companies" at bounding box center [257, 138] width 93 height 13
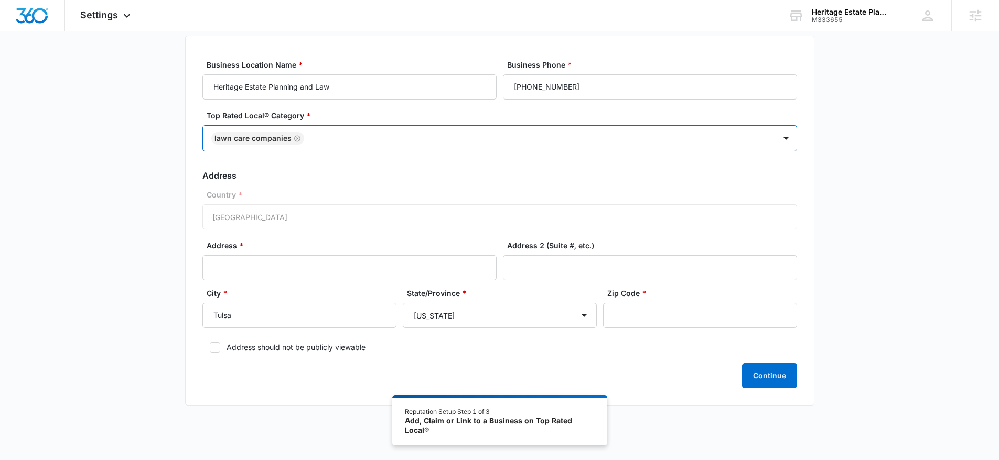
click at [296, 138] on icon "Remove Lawn Care Companies" at bounding box center [297, 138] width 6 height 6
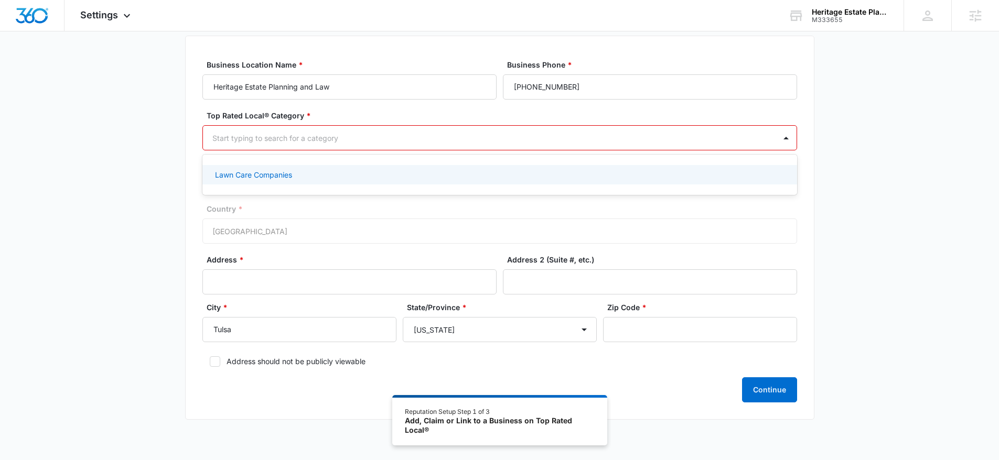
click at [304, 141] on div at bounding box center [487, 138] width 550 height 13
type input "l"
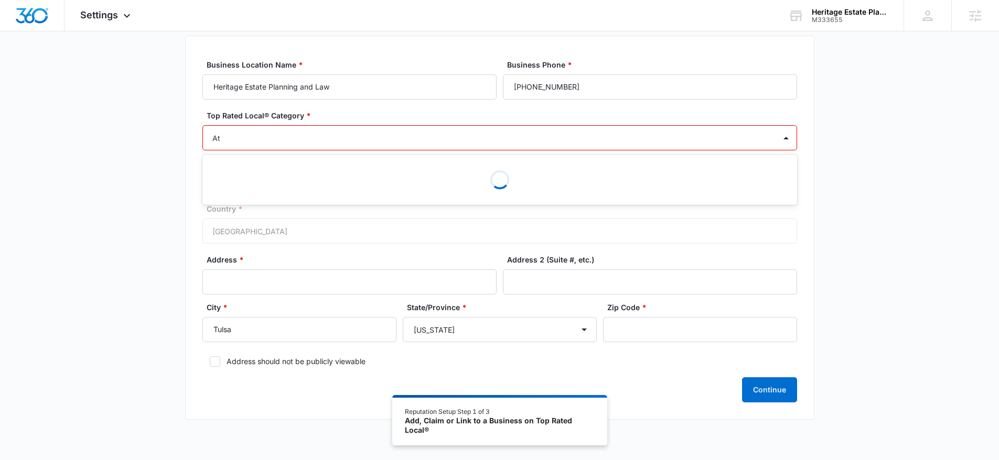
type input "Att"
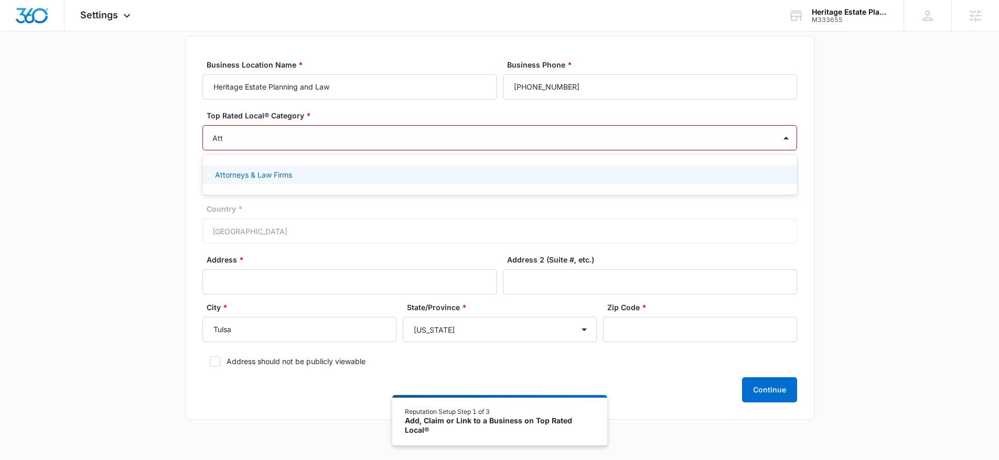
click at [267, 178] on p "Attorneys & Law Firms" at bounding box center [253, 174] width 77 height 11
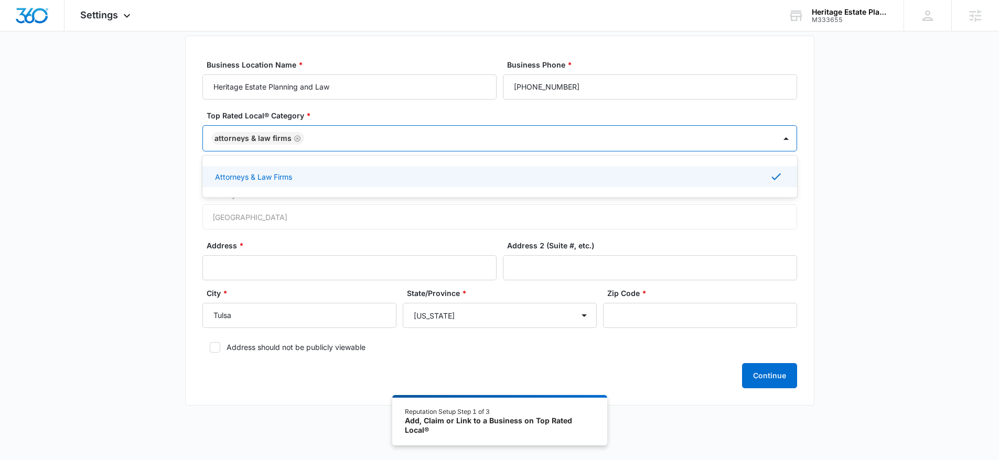
scroll to position [60, 0]
click at [350, 215] on div "Country * [GEOGRAPHIC_DATA]" at bounding box center [499, 207] width 595 height 40
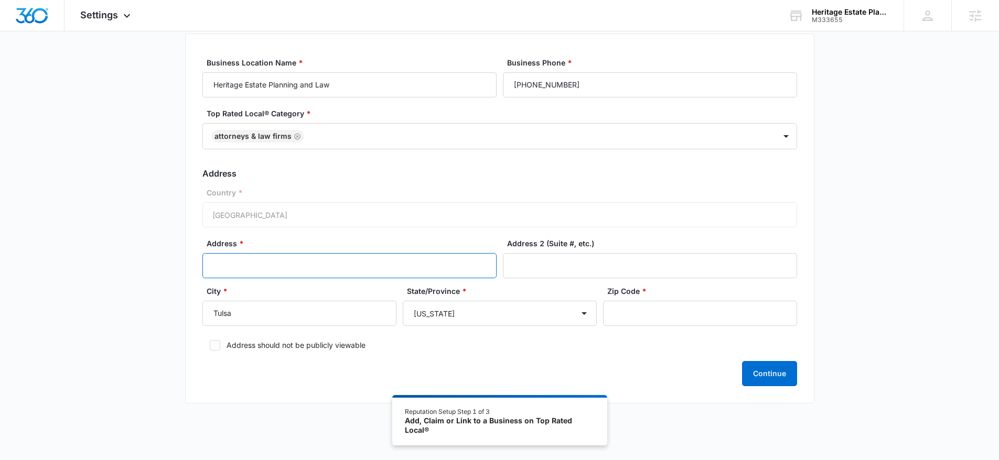
click at [301, 268] on input "Address *" at bounding box center [349, 265] width 294 height 25
type input "123 Not Visible"
click at [273, 340] on label "Address should not be publicly viewable" at bounding box center [499, 345] width 595 height 11
click at [210, 342] on input "Address should not be publicly viewable" at bounding box center [205, 345] width 7 height 7
checkbox input "true"
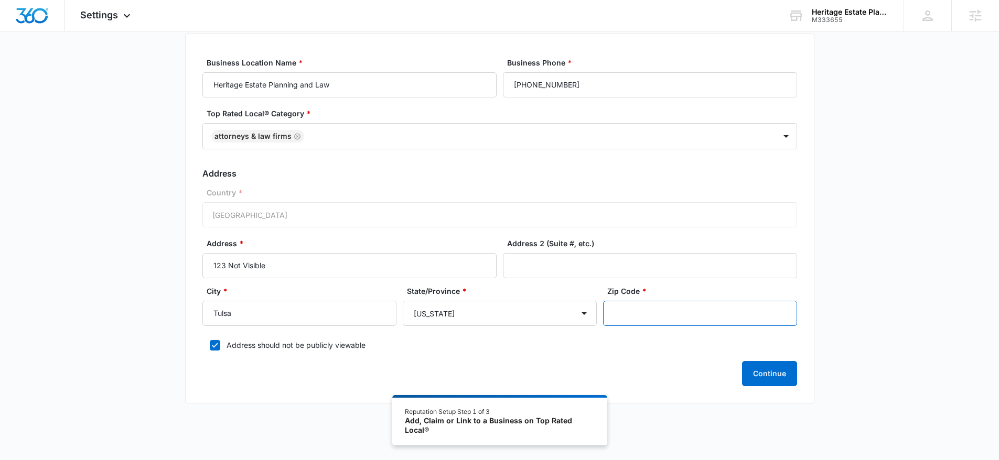
click at [636, 315] on input "Zip Code *" at bounding box center [700, 313] width 194 height 25
type input "74008"
click at [697, 292] on label "Zip Code *" at bounding box center [704, 291] width 194 height 11
click at [697, 301] on input "74008" at bounding box center [700, 313] width 194 height 25
click at [790, 372] on button "Continue" at bounding box center [769, 373] width 55 height 25
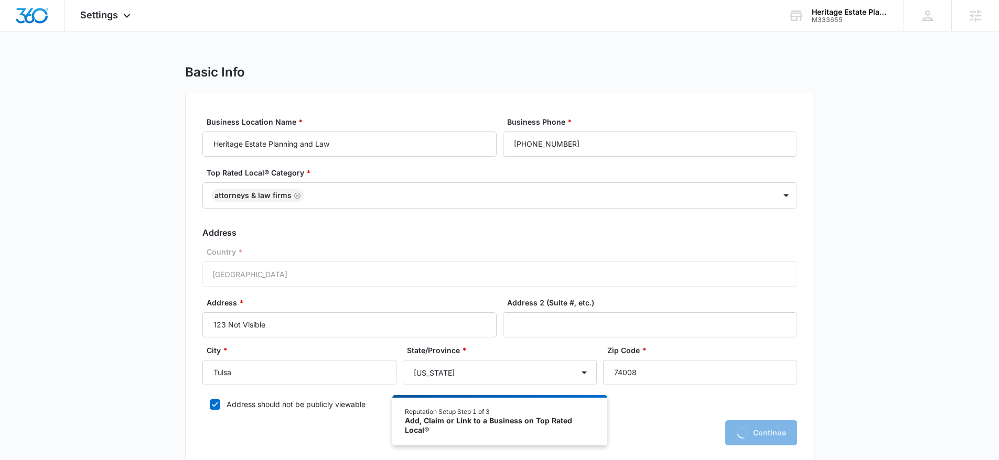
scroll to position [0, 0]
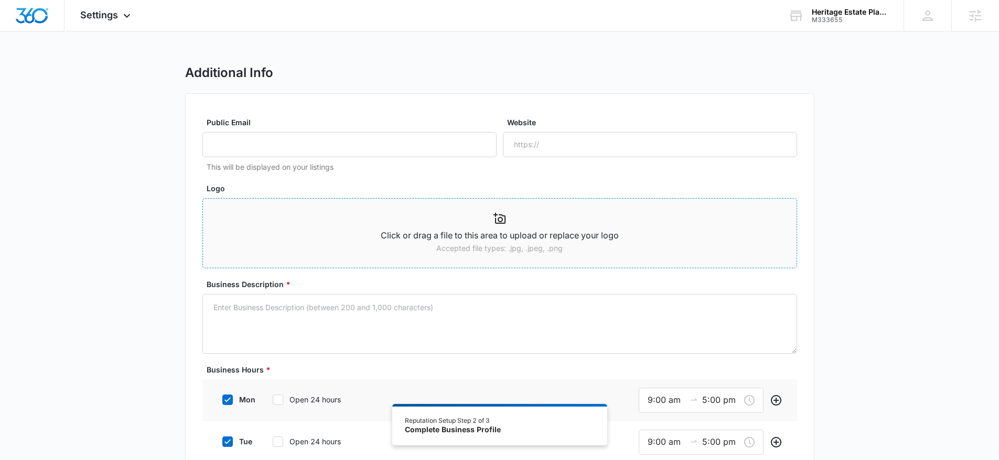
click at [287, 209] on div "Click or drag a file to this area to upload or replace your logo Accepted file …" at bounding box center [500, 233] width 594 height 52
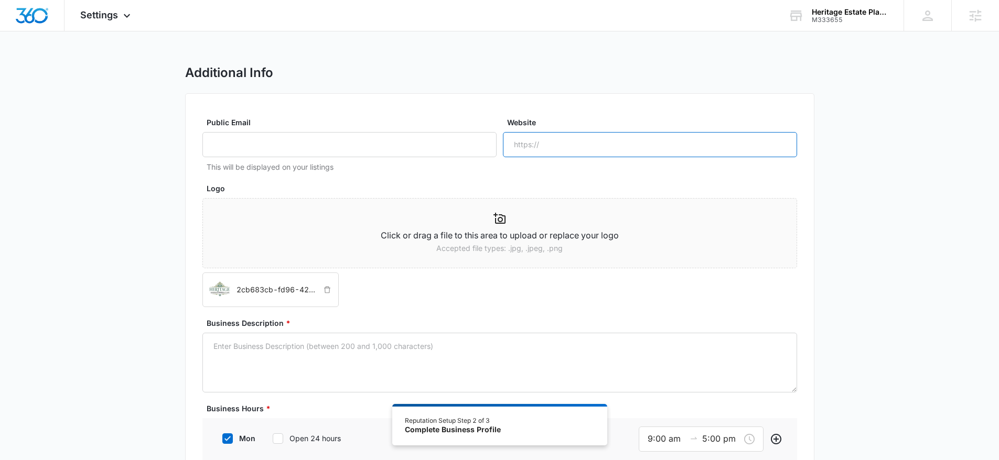
click at [567, 136] on input "Website" at bounding box center [650, 144] width 294 height 25
click at [566, 137] on input "Website" at bounding box center [650, 144] width 294 height 25
type input "[DOMAIN_NAME]"
click at [534, 183] on label "Logo" at bounding box center [504, 188] width 595 height 11
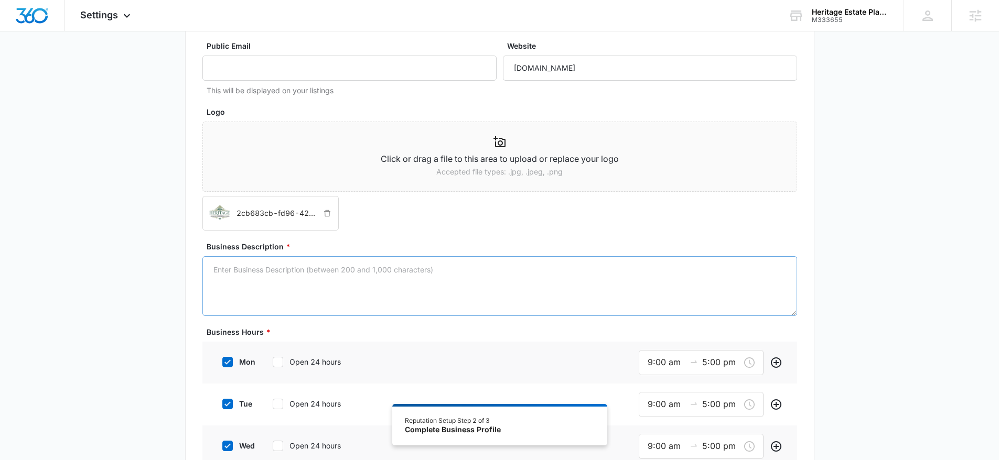
scroll to position [186, 0]
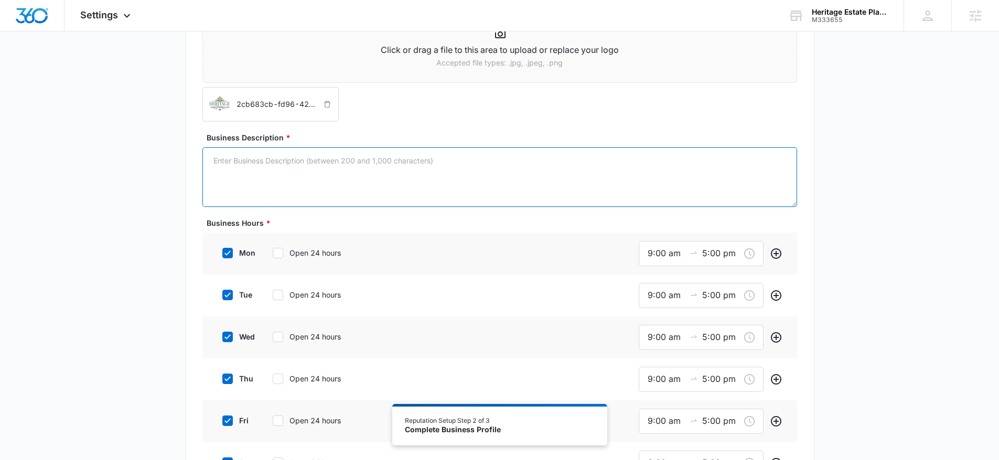
click at [448, 187] on textarea "Business Description *" at bounding box center [499, 177] width 595 height 60
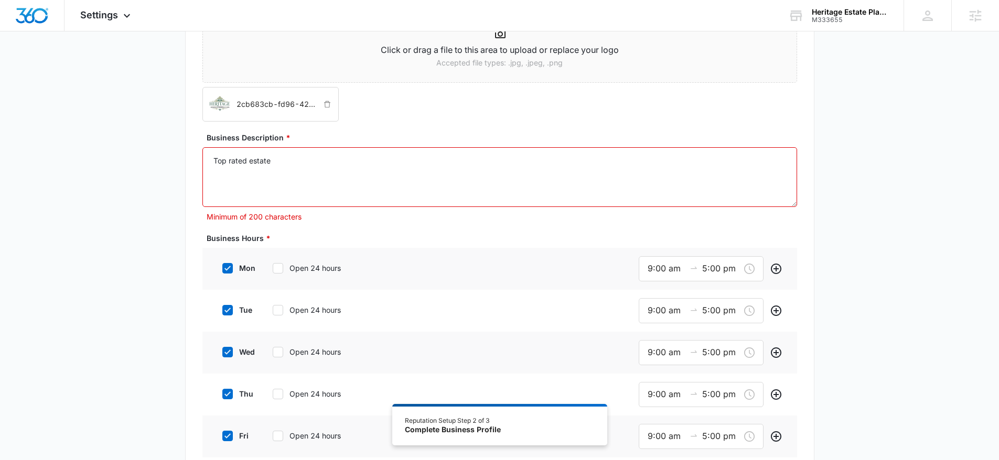
click at [346, 176] on textarea "Top rated estate" at bounding box center [499, 177] width 595 height 60
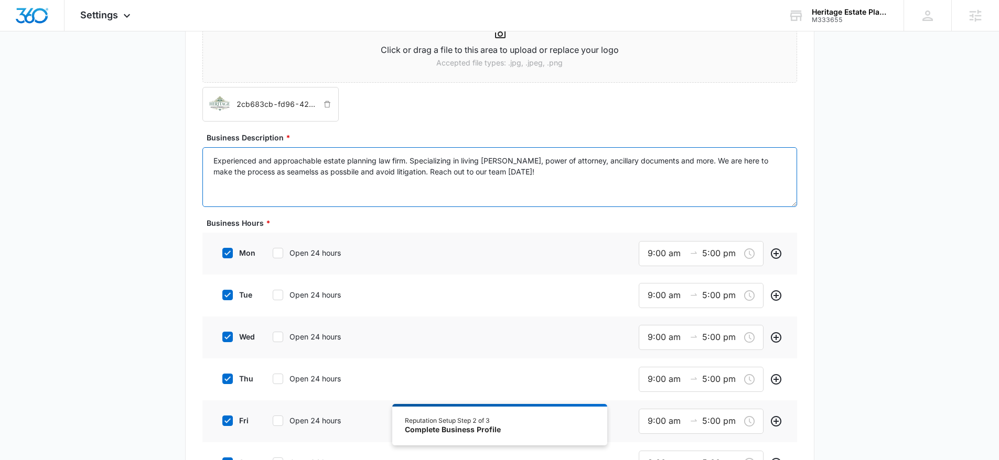
click at [317, 172] on textarea "Experienced and approachable estate planning law firm. Specializing in living […" at bounding box center [499, 177] width 595 height 60
click at [508, 175] on textarea "Experienced and approachable estate planning law firm. Specializing in living […" at bounding box center [499, 177] width 595 height 60
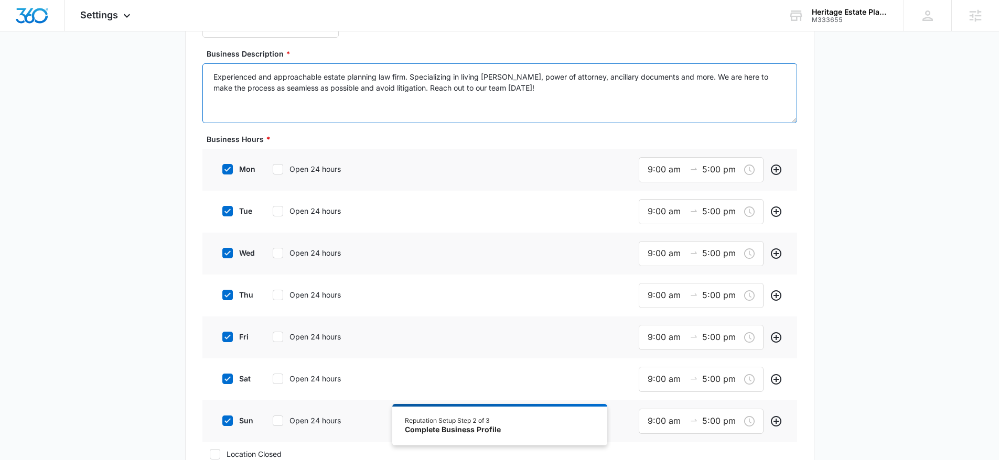
scroll to position [389, 0]
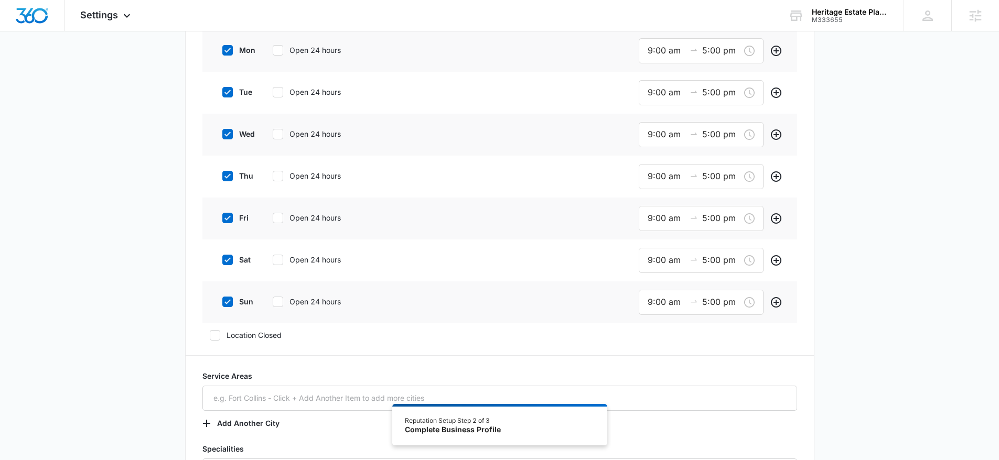
type textarea "Experienced and approachable estate planning law firm. Specializing in living […"
click at [247, 303] on label "sun" at bounding box center [236, 301] width 42 height 11
click at [222, 303] on input "sun" at bounding box center [218, 301] width 7 height 7
checkbox input "false"
click at [245, 268] on div "sat Open 24 hours" at bounding box center [294, 260] width 158 height 24
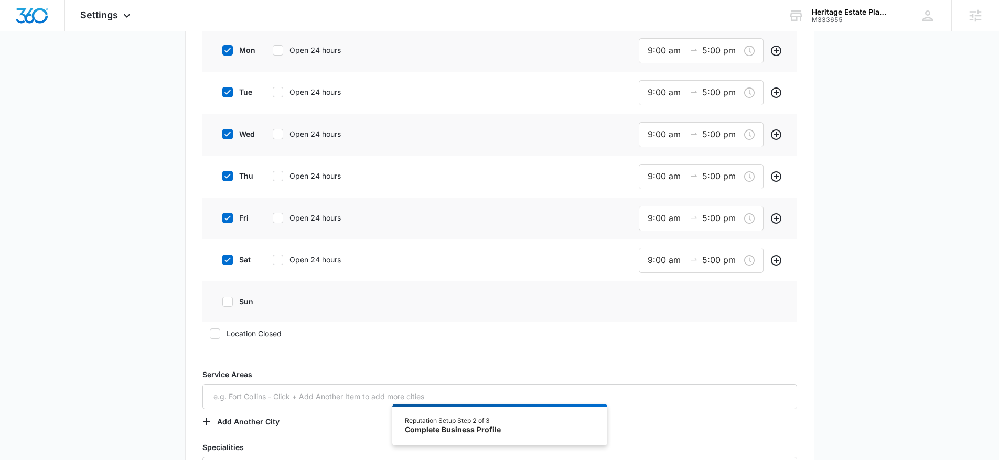
click at [241, 261] on label "sat" at bounding box center [236, 259] width 42 height 11
click at [222, 261] on input "sat" at bounding box center [218, 259] width 7 height 7
checkbox input "false"
click at [713, 217] on input "5:00 pm" at bounding box center [721, 218] width 38 height 13
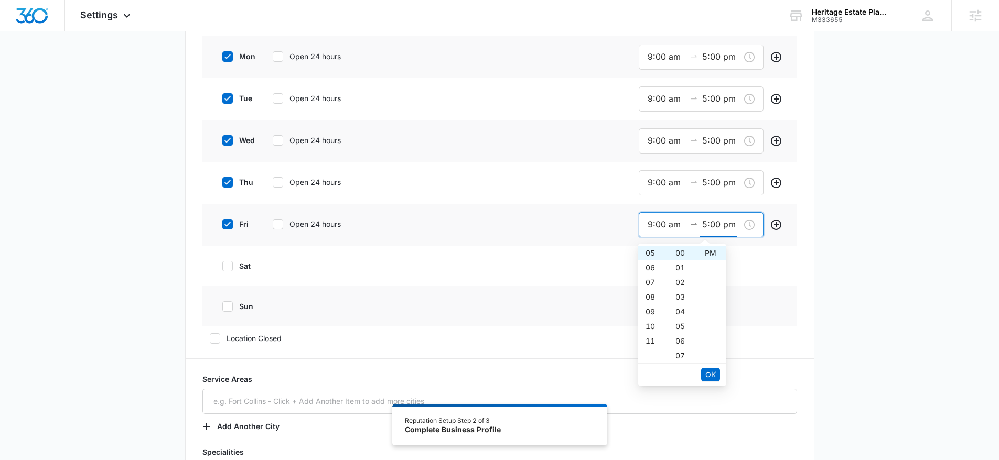
scroll to position [374, 0]
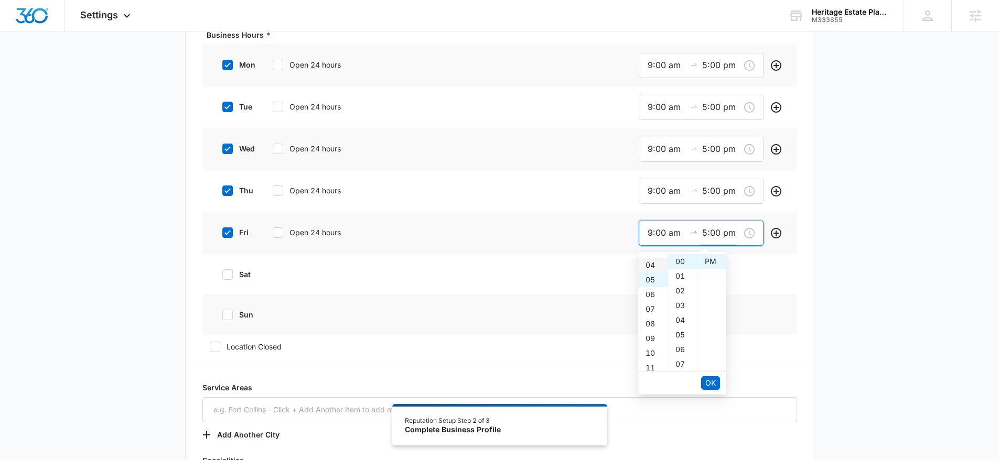
click at [648, 264] on div "04" at bounding box center [652, 265] width 29 height 15
click at [710, 380] on span "OK" at bounding box center [710, 384] width 10 height 12
click at [719, 236] on input "4:00 pm" at bounding box center [721, 233] width 38 height 13
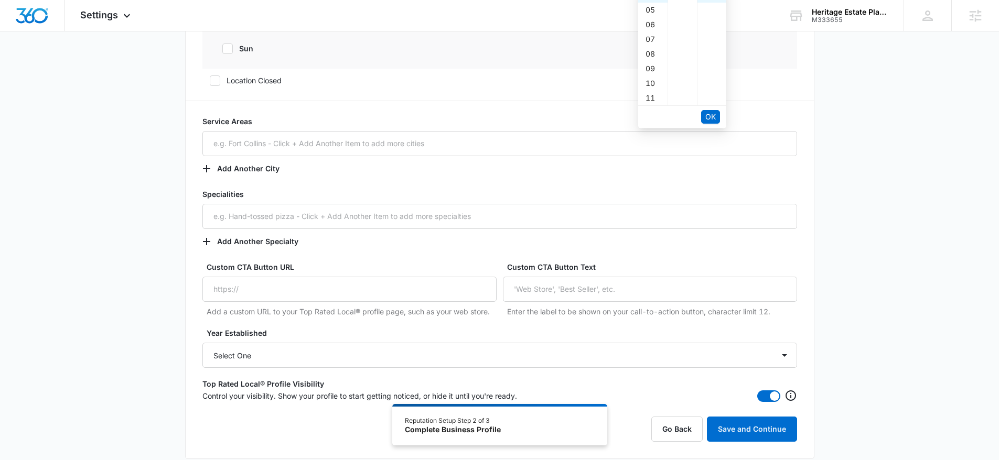
scroll to position [479, 0]
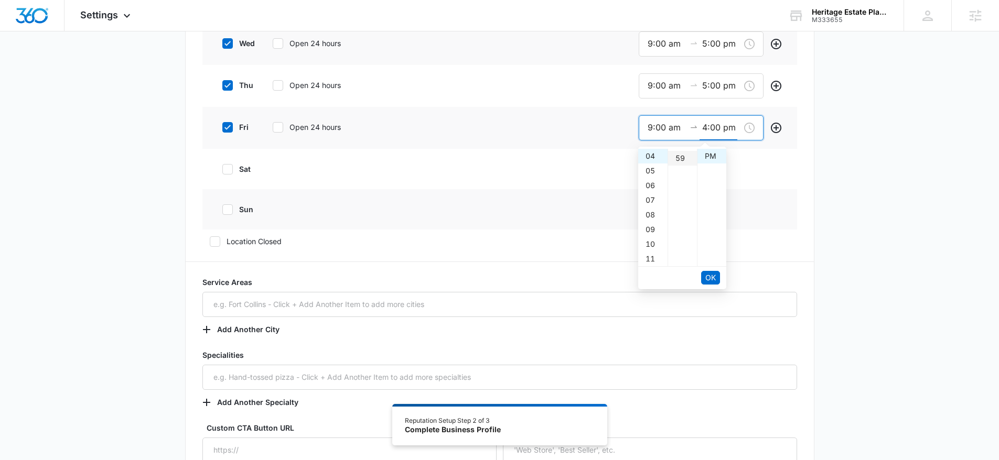
click at [681, 161] on div "59" at bounding box center [682, 158] width 29 height 15
type input "4:59 pm"
click at [710, 273] on span "OK" at bounding box center [710, 278] width 10 height 12
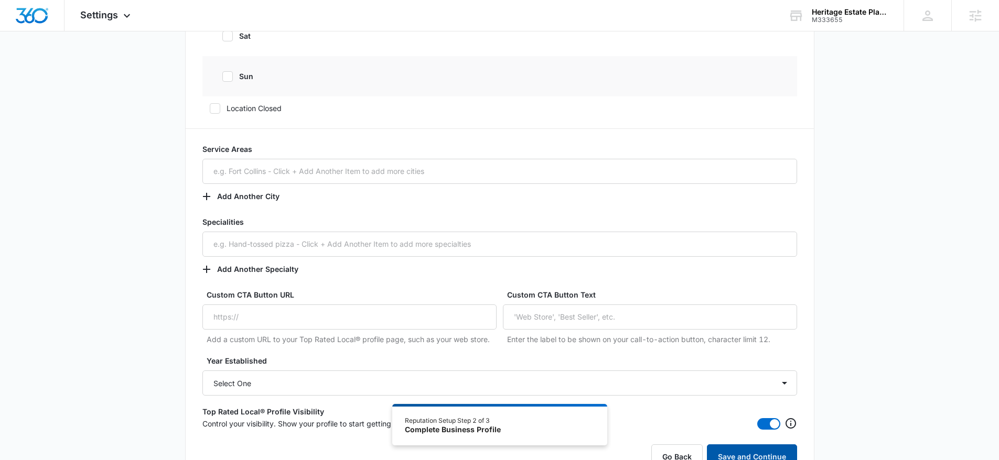
scroll to position [697, 0]
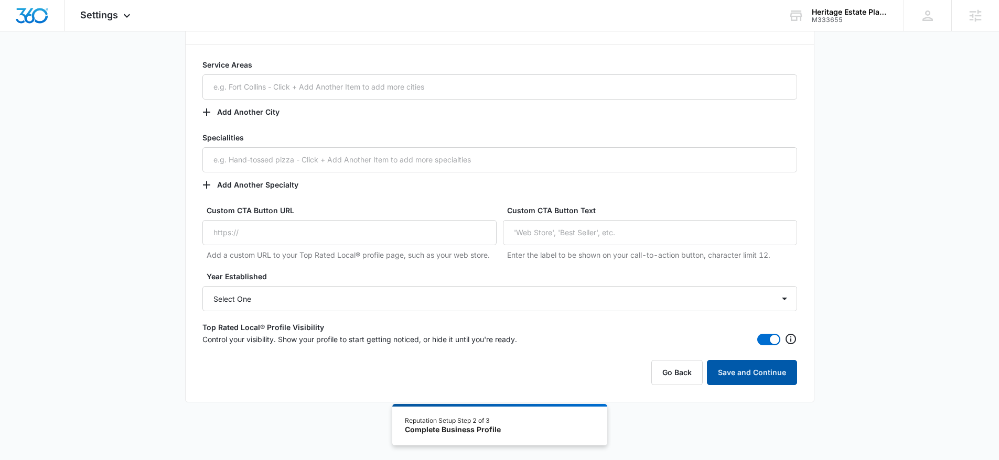
click at [736, 376] on button "Save and Continue" at bounding box center [752, 372] width 90 height 25
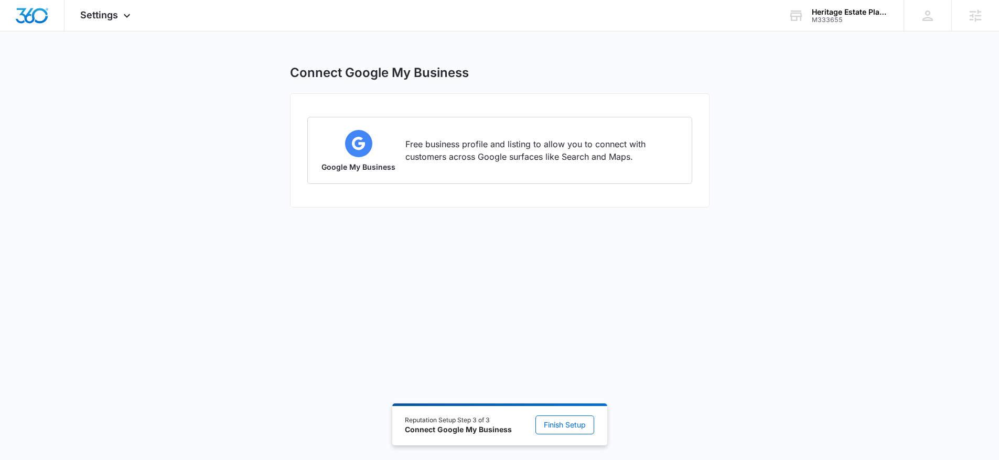
click at [558, 413] on div "Reputation Setup Step 3 of 3 Connect Google My Business Finish Setup" at bounding box center [499, 425] width 215 height 42
click at [557, 422] on span "Finish Setup" at bounding box center [565, 425] width 42 height 12
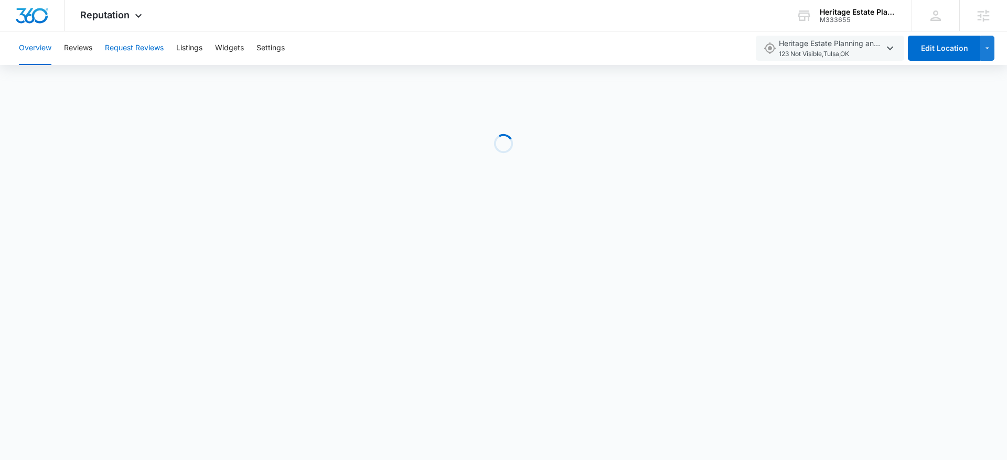
click at [139, 46] on button "Request Reviews" at bounding box center [134, 48] width 59 height 34
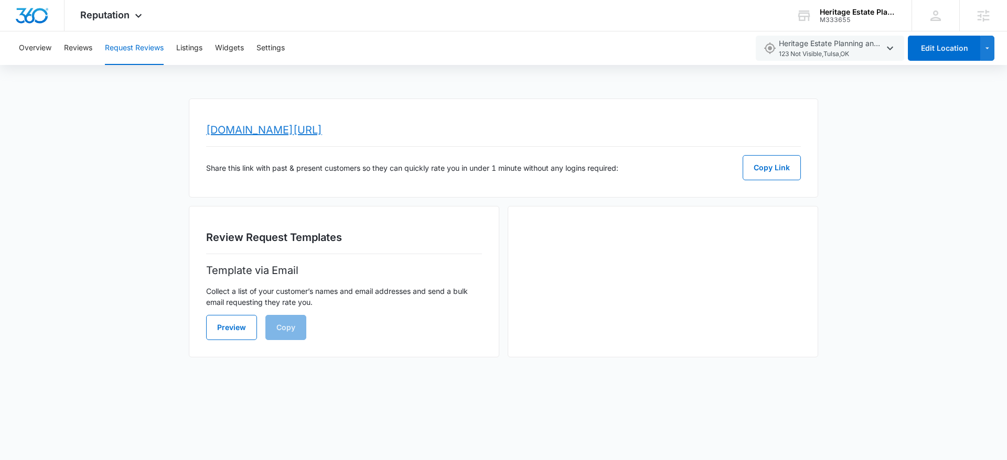
click at [322, 132] on link "[DOMAIN_NAME][URL]" at bounding box center [264, 130] width 116 height 13
